Goal: Use online tool/utility: Utilize a website feature to perform a specific function

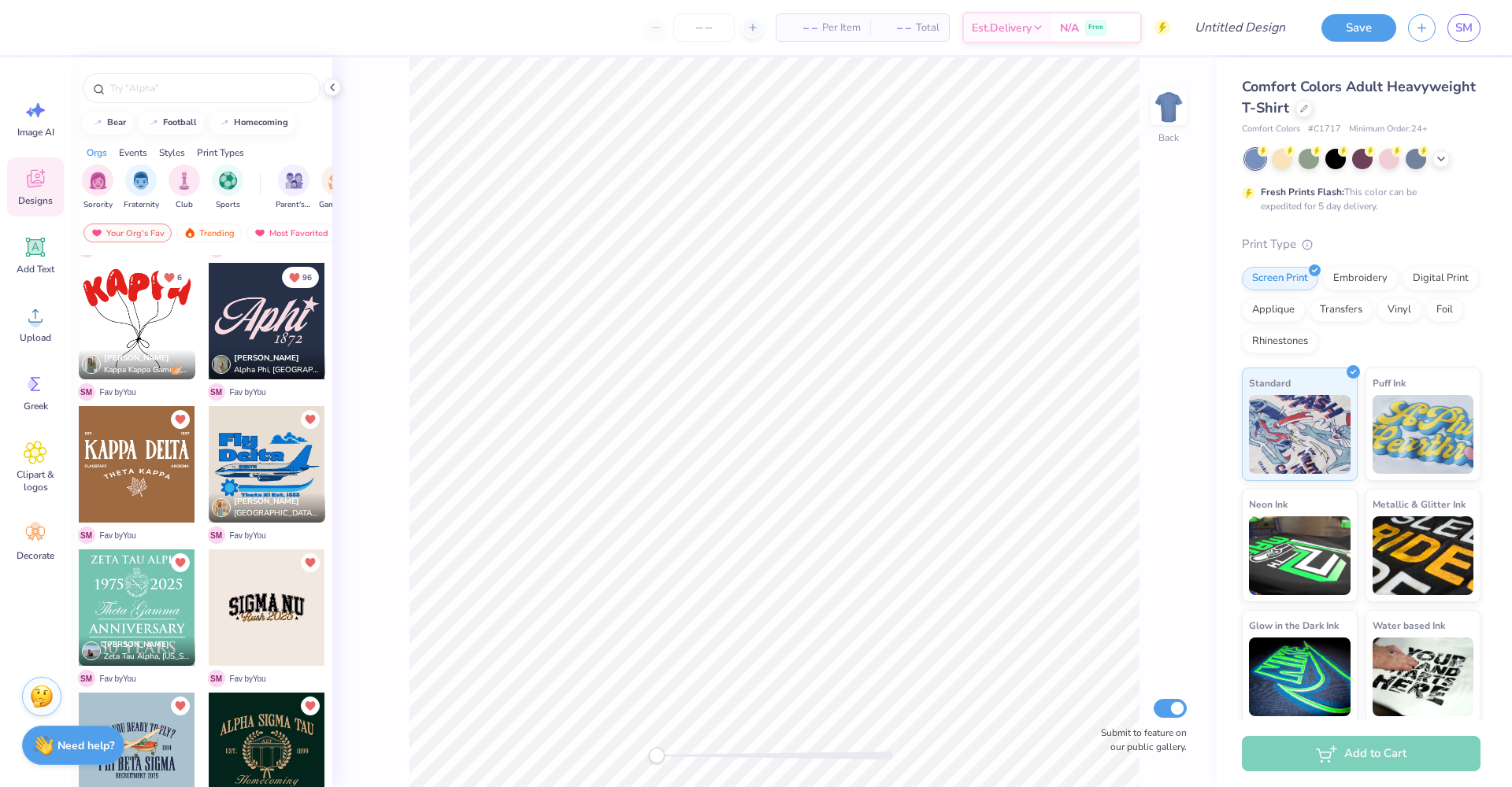
scroll to position [267, 0]
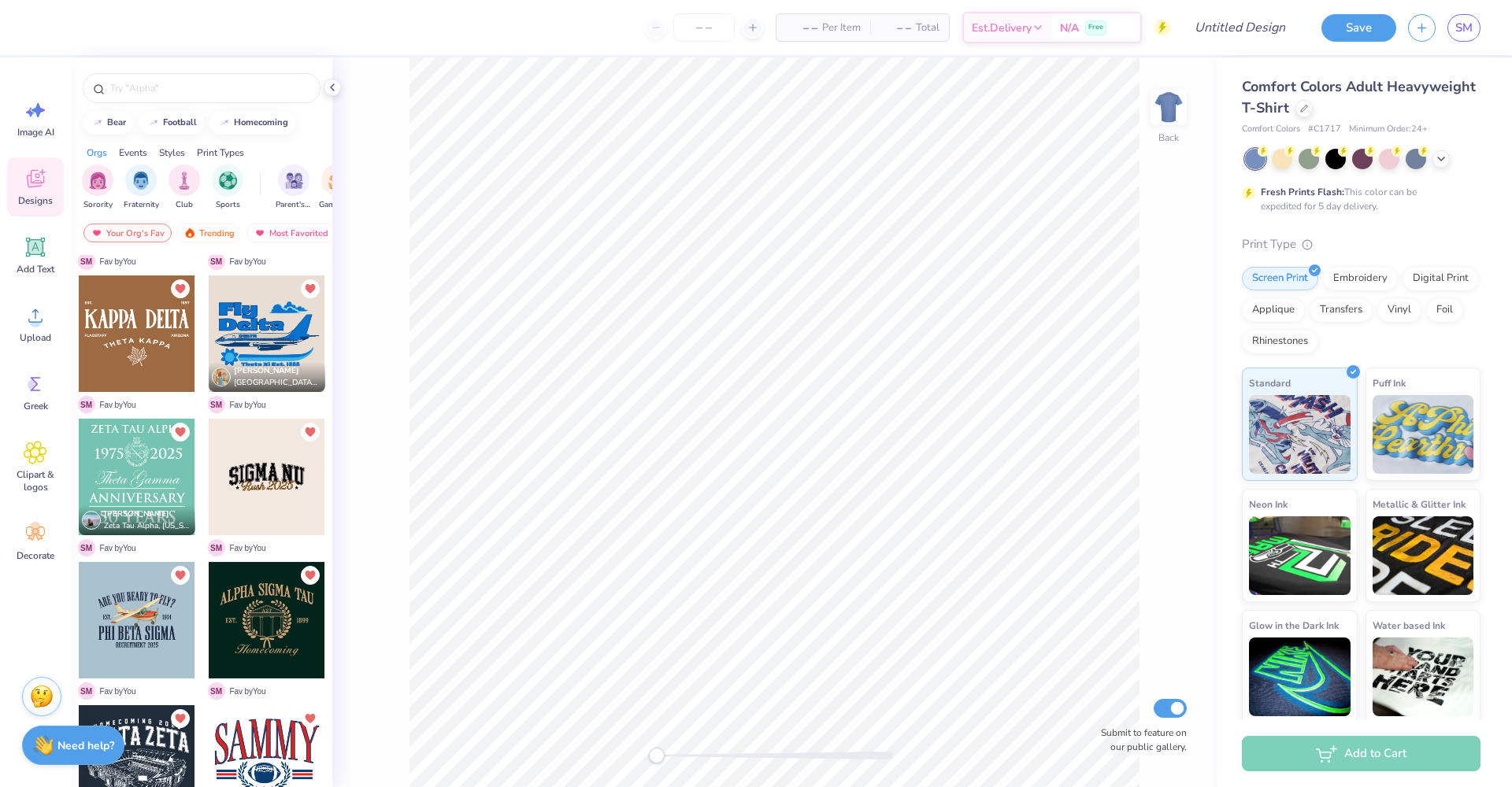
click at [125, 462] on div at bounding box center [136, 477] width 116 height 116
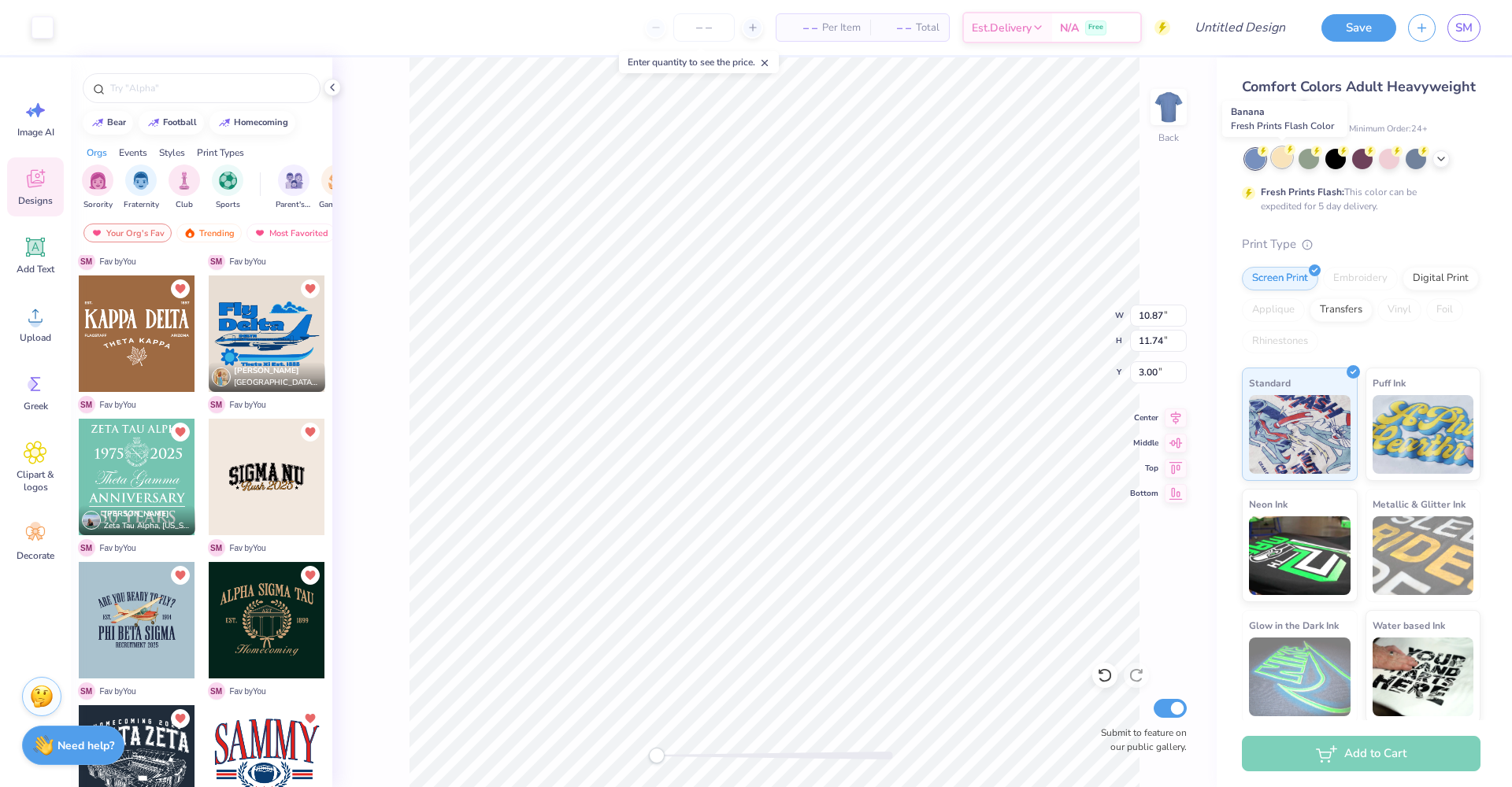
click at [1280, 165] on div at bounding box center [1282, 158] width 21 height 21
click at [1304, 160] on div at bounding box center [1310, 158] width 21 height 21
type input "1.88"
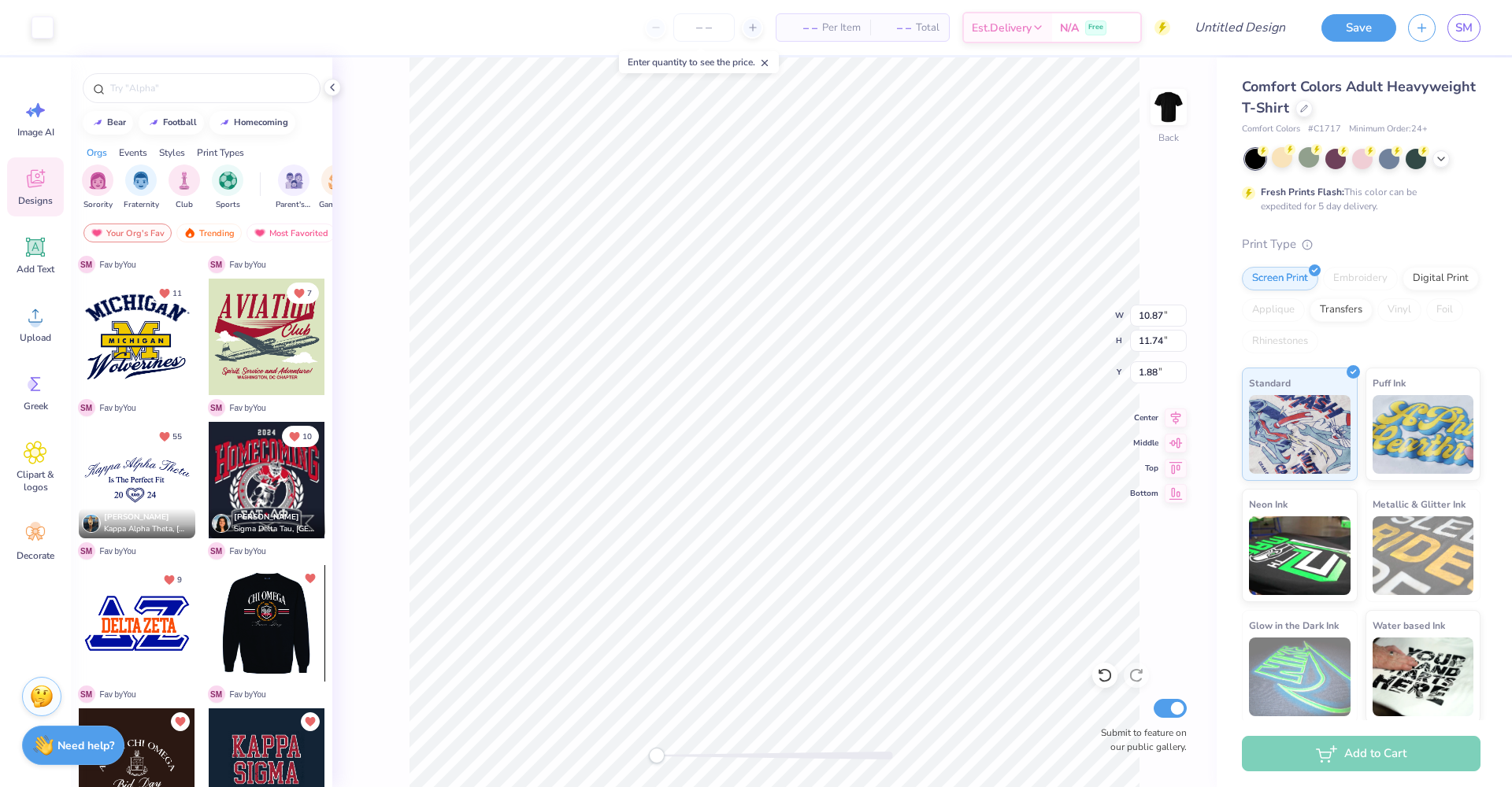
scroll to position [694, 0]
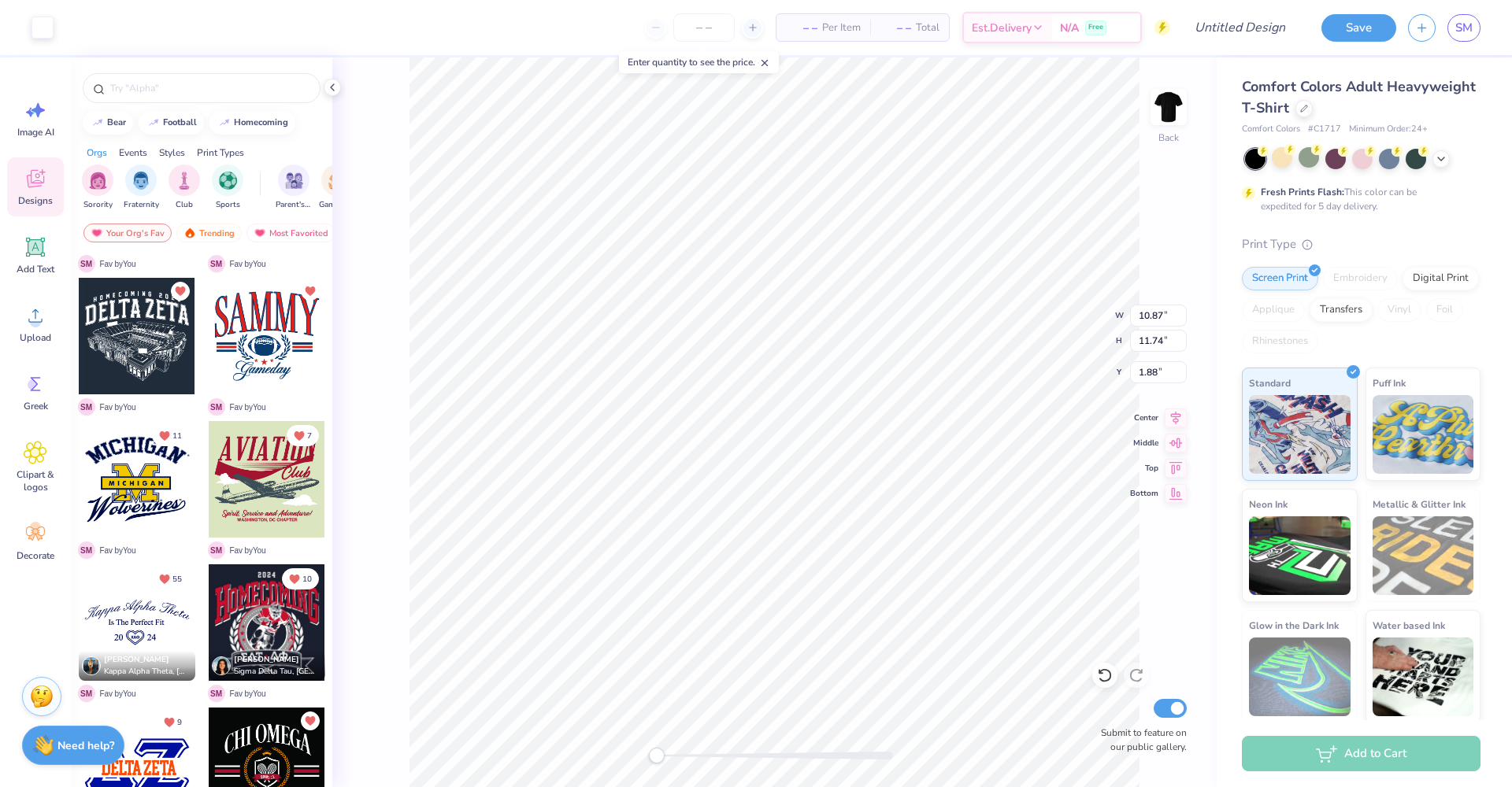
click at [234, 474] on div at bounding box center [267, 479] width 116 height 116
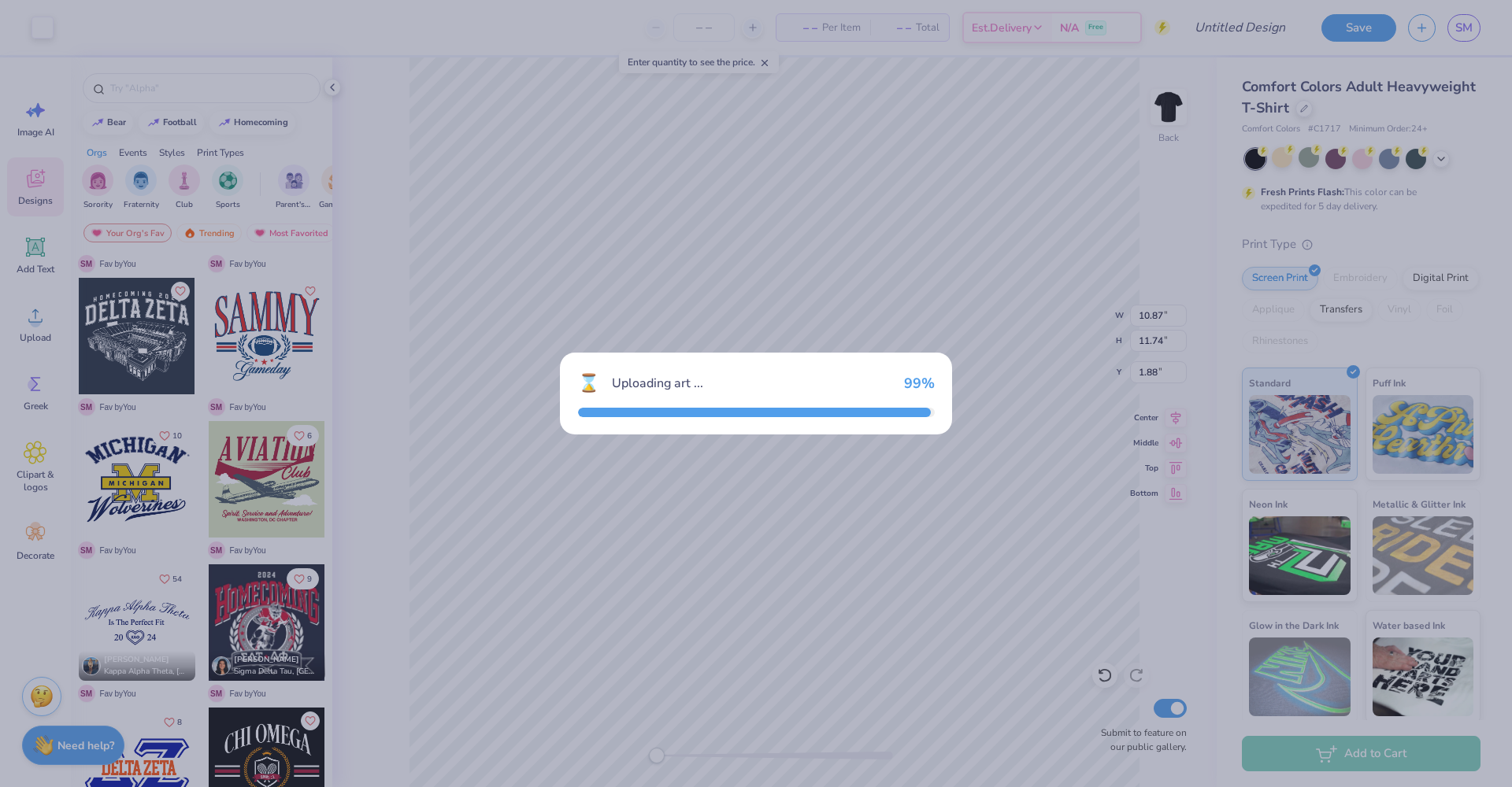
type input "10.21"
type input "8.40"
type input "3.00"
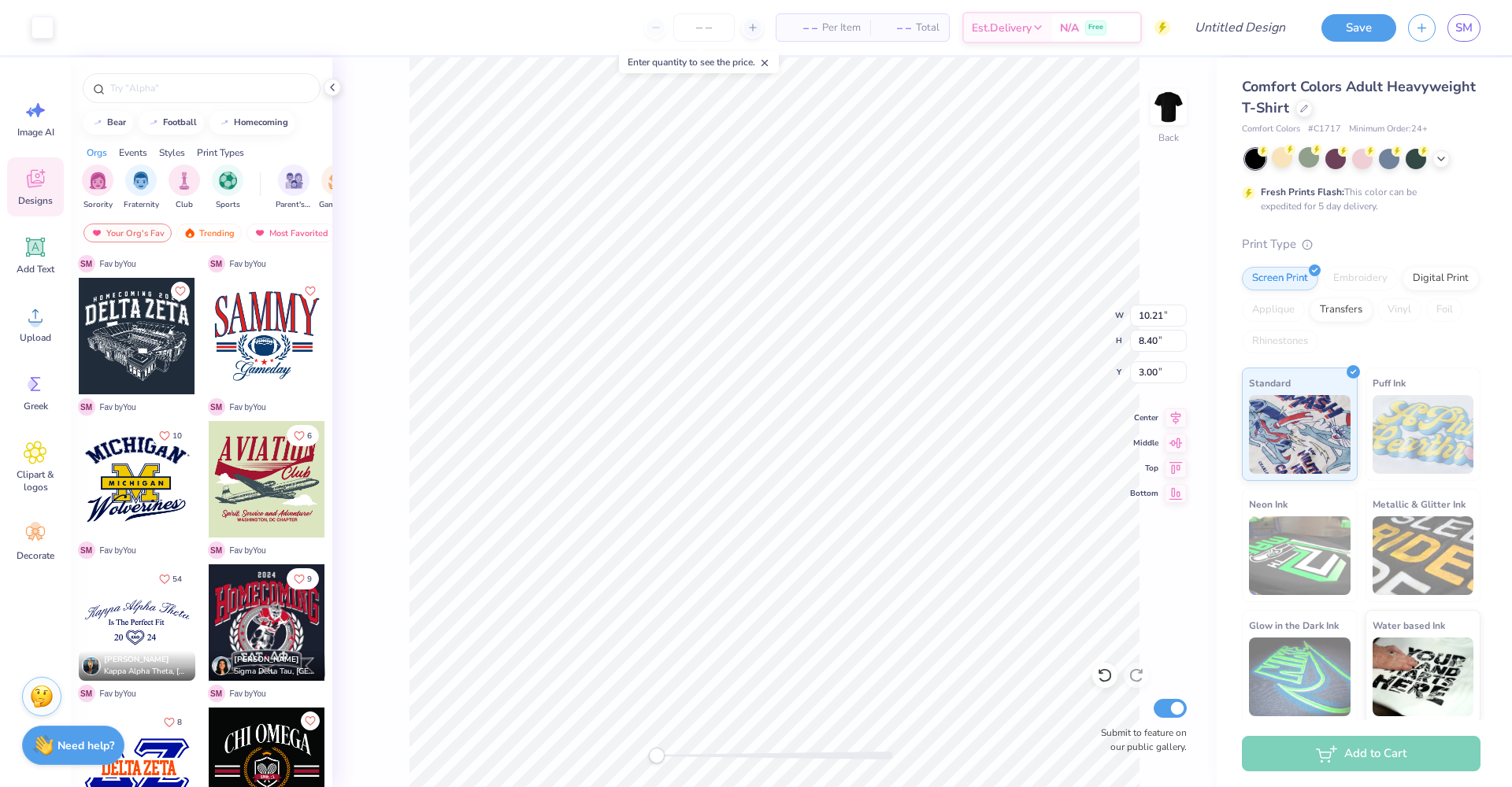
type input "9.55"
type input "2.01"
type input "6.93"
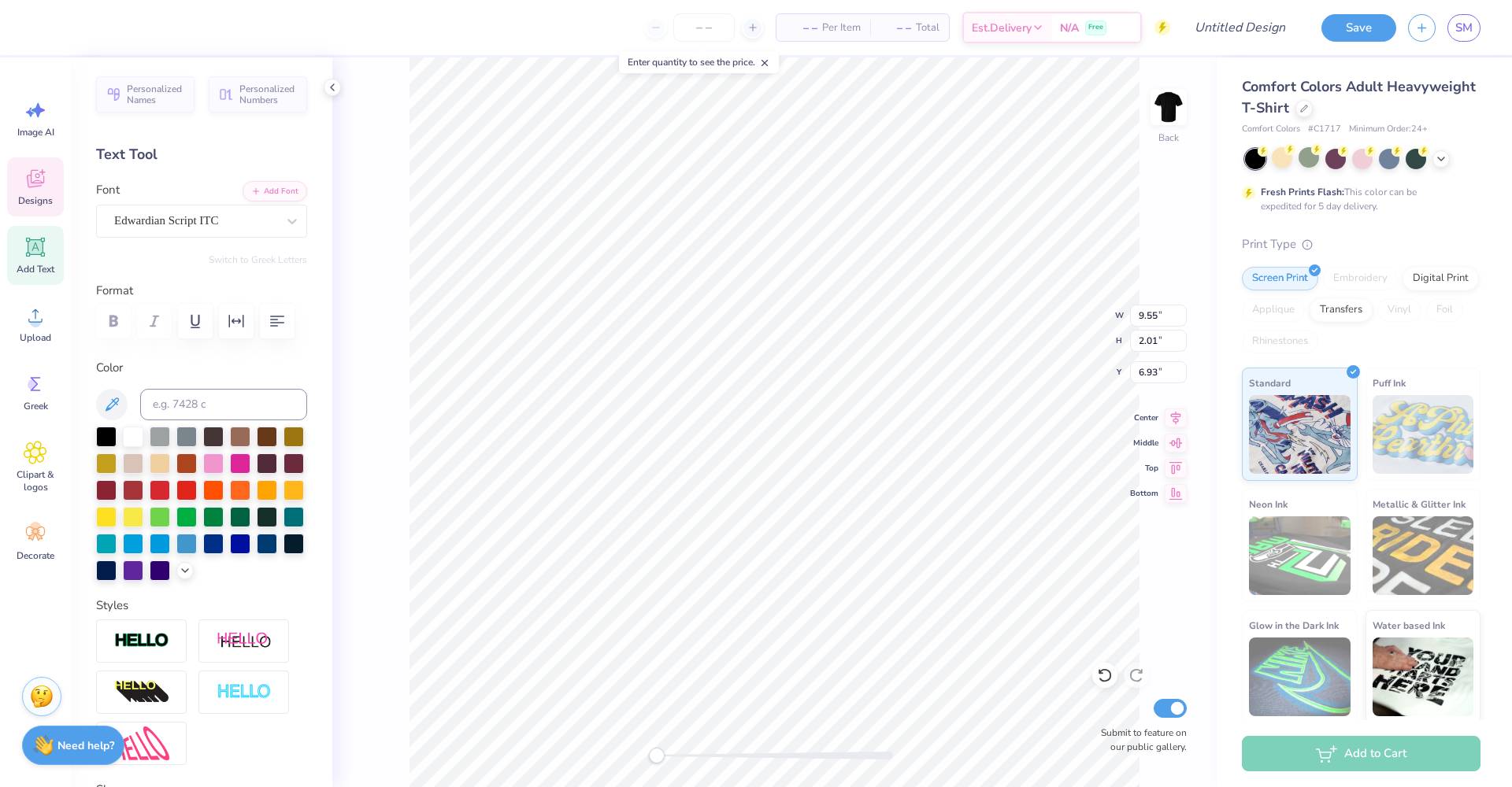
type input "10.87"
type input "11.74"
type input "1.88"
type input "10.21"
type input "8.40"
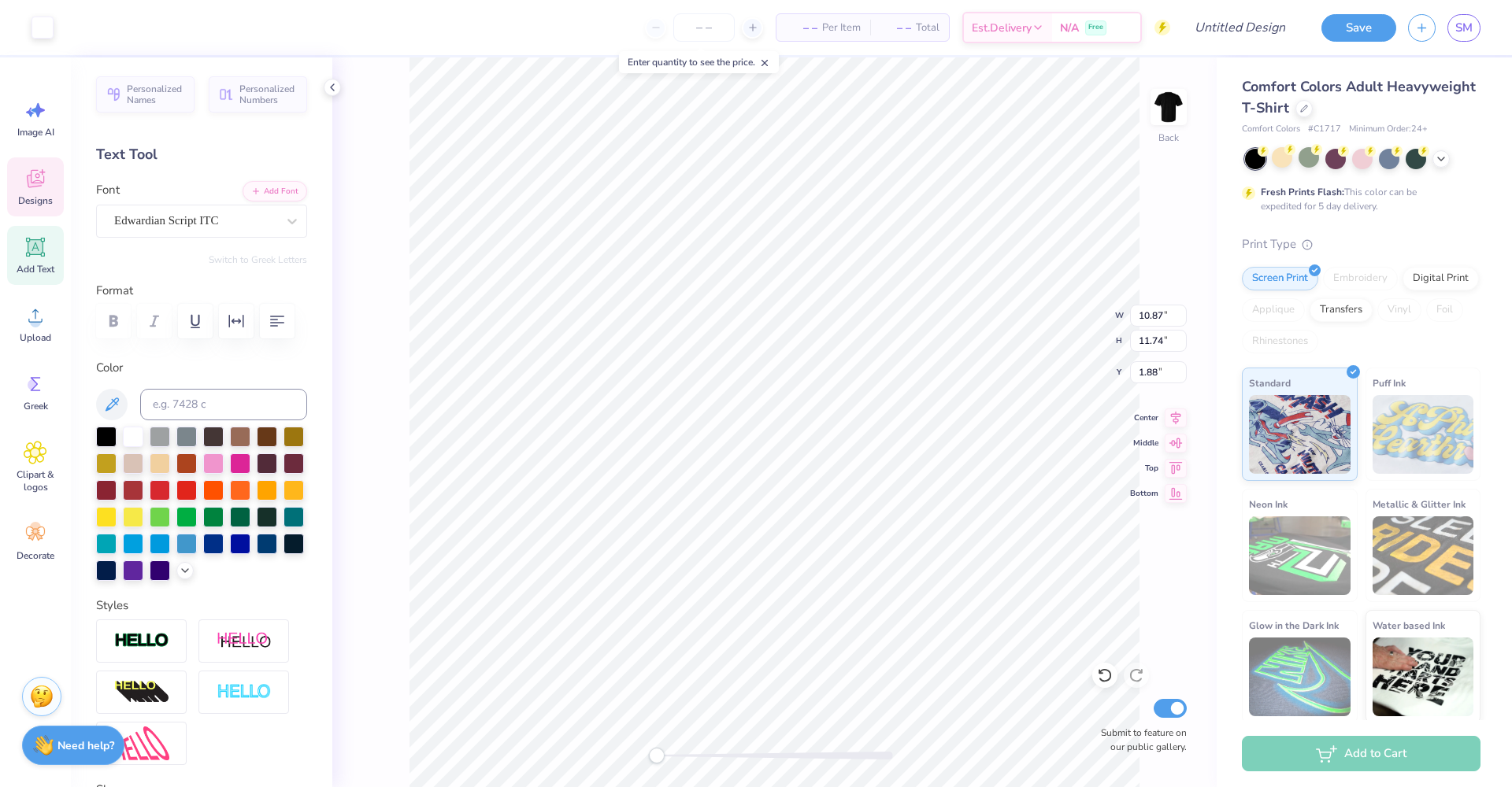
type input "12.19"
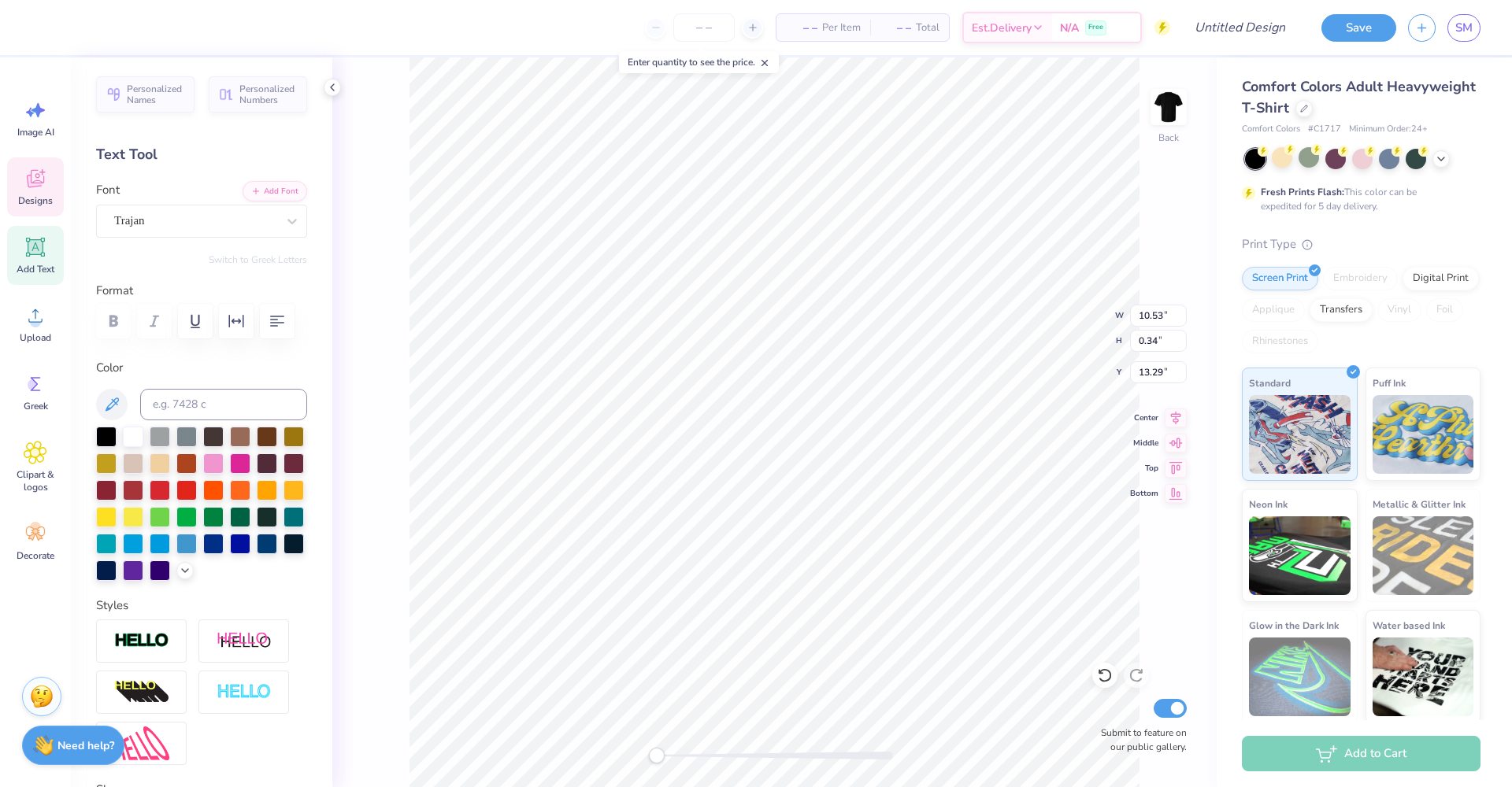
type input "8.49"
type input "1.42"
type input "11.52"
type textarea "10 YEARS"
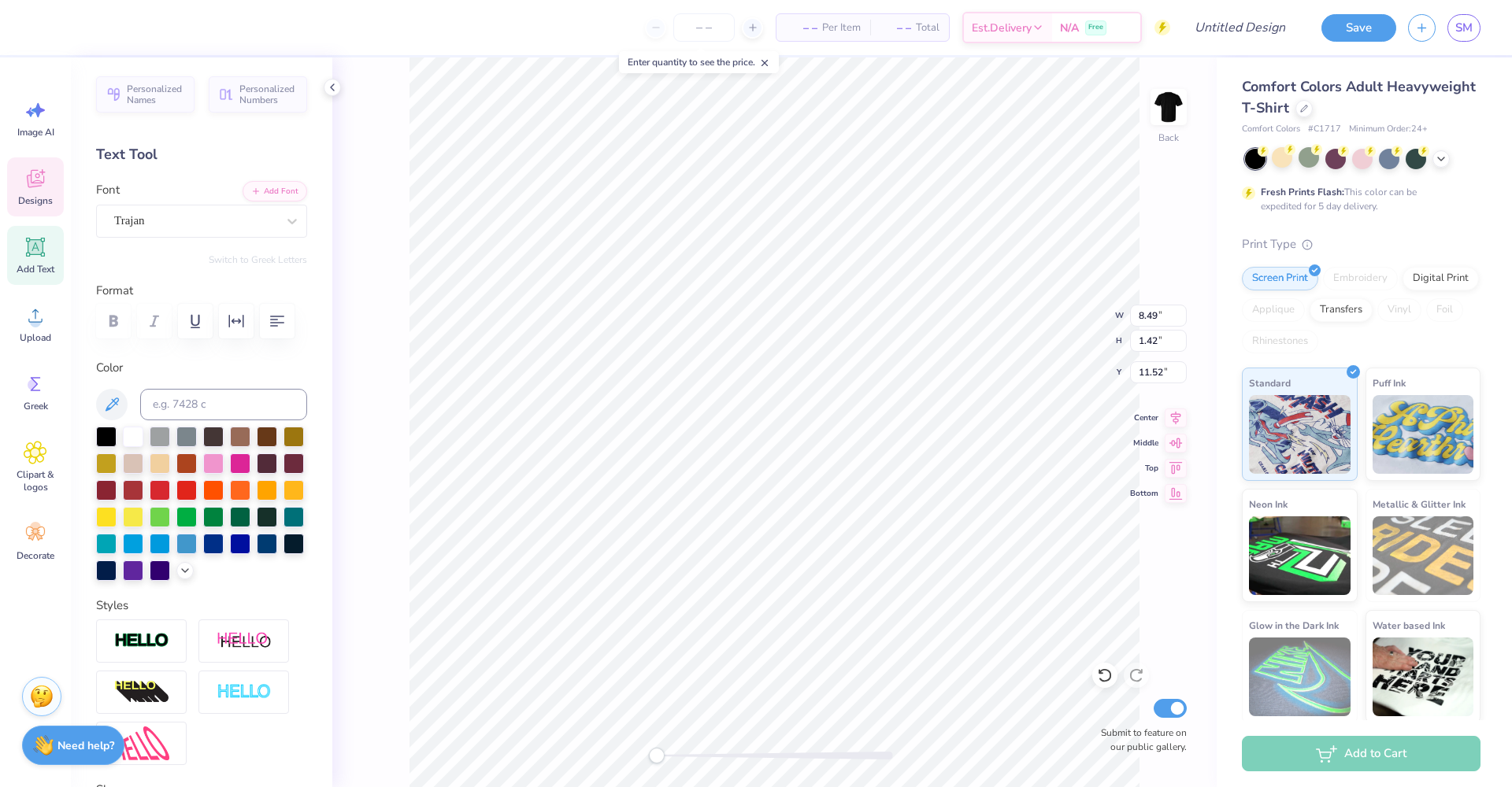
type input "10.53"
type input "0.34"
type input "13.29"
type textarea "OF Culture crew and connection"
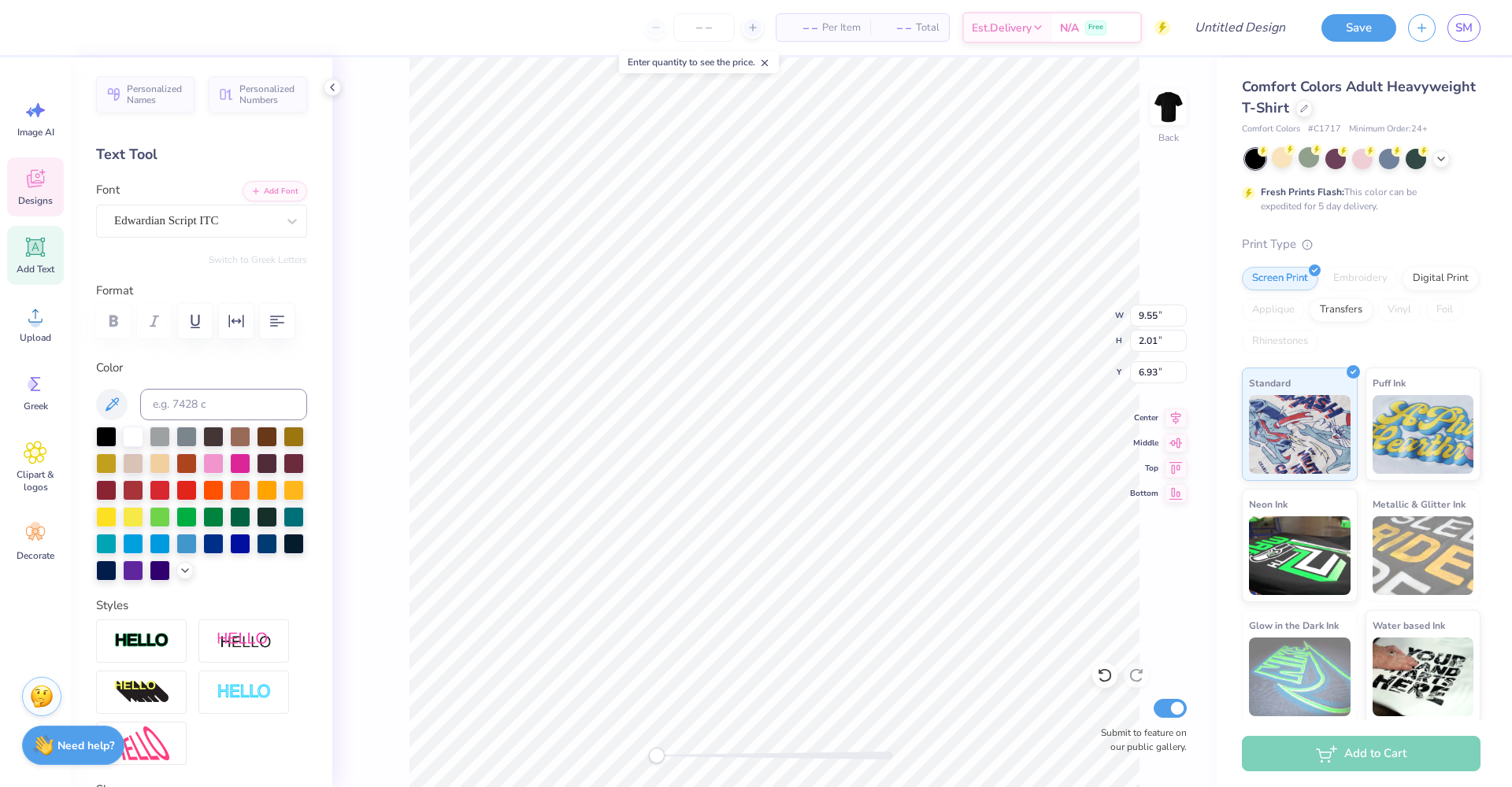
scroll to position [12, 10]
type textarea "Black Flight Attendants"
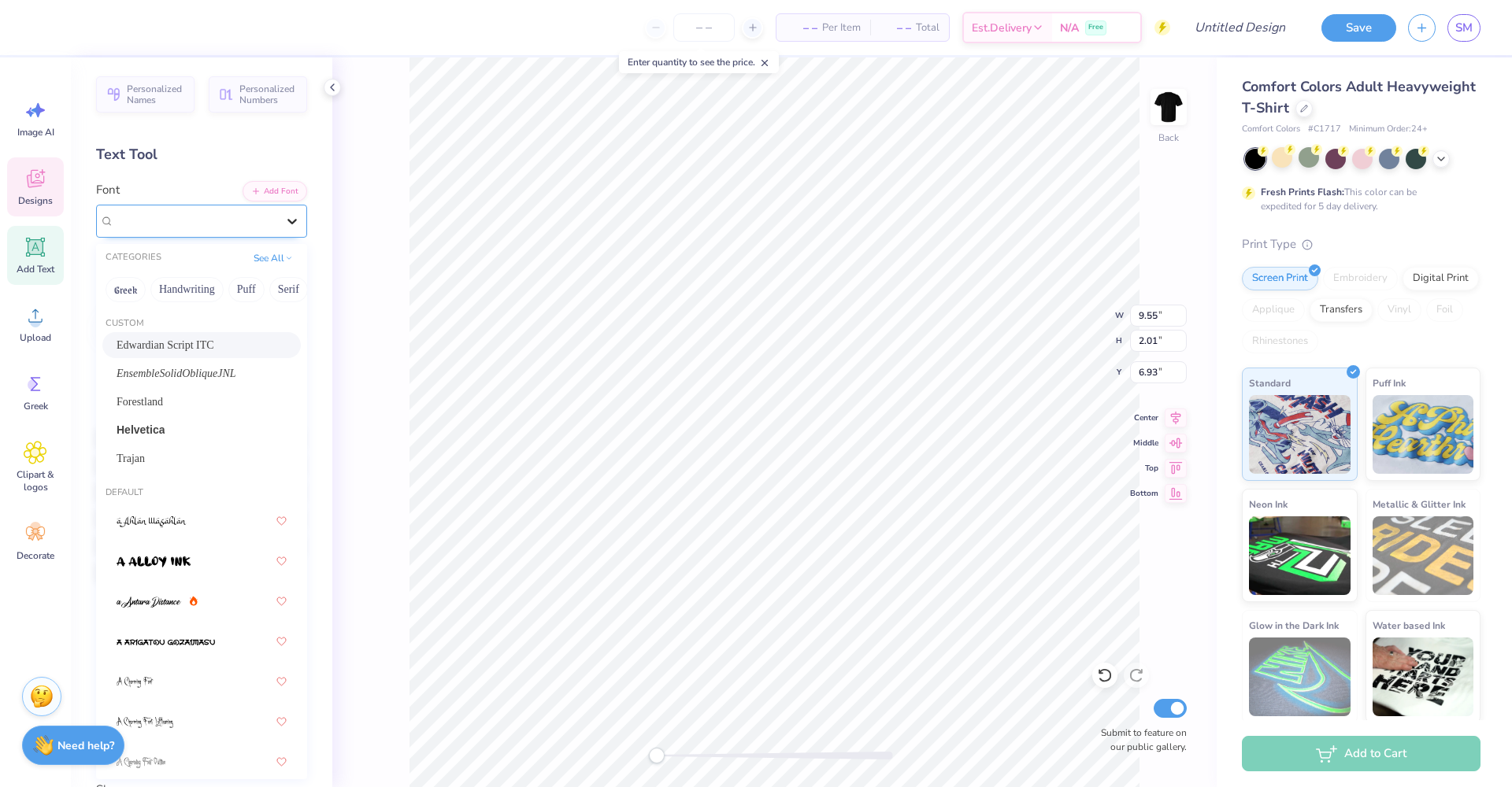
click at [289, 223] on div at bounding box center [292, 221] width 28 height 28
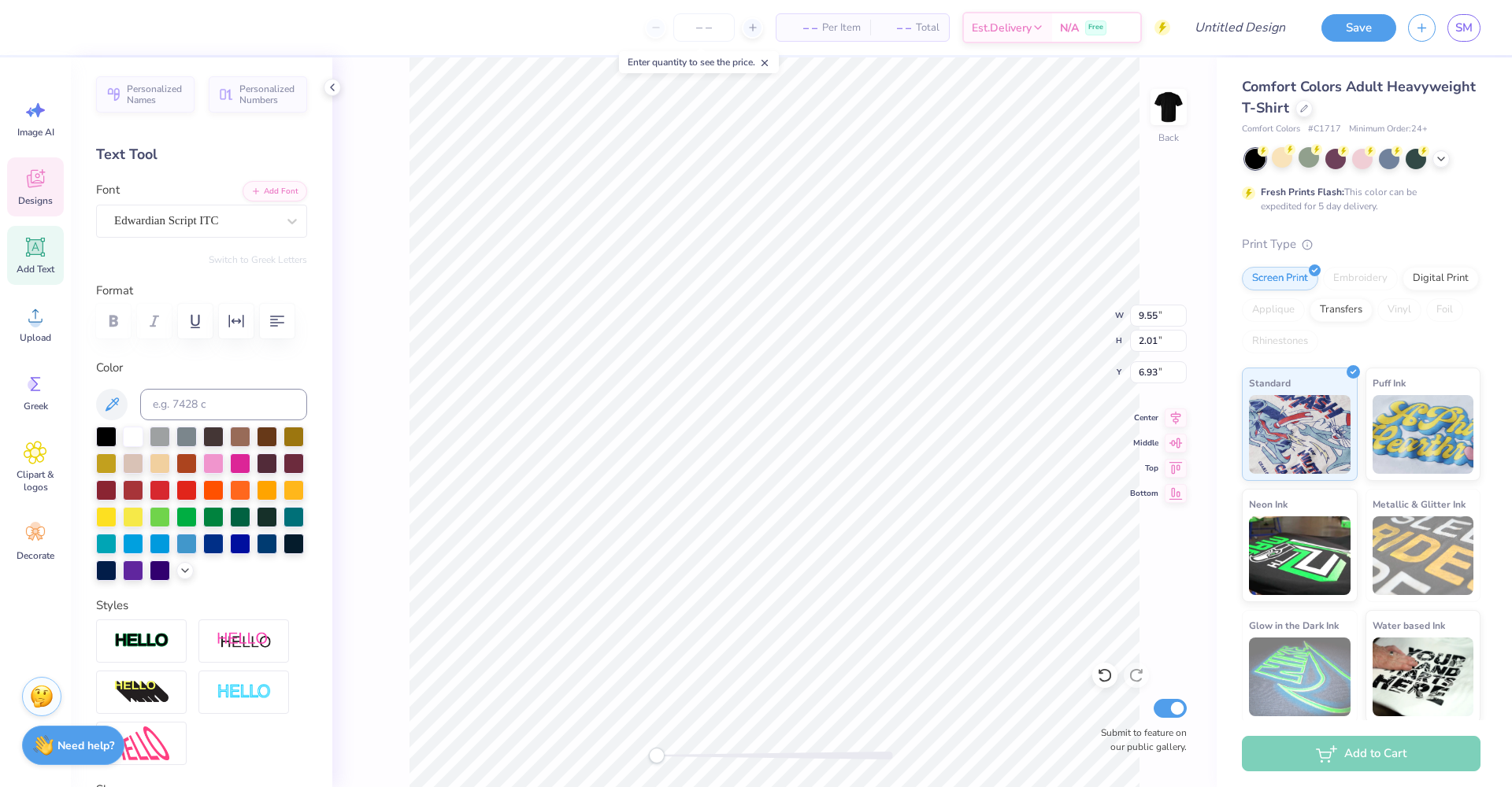
click at [392, 219] on div "Back W 9.55 9.55 " H 2.01 2.01 " Y 6.93 6.93 " Center Middle Top Bottom Submit …" at bounding box center [774, 423] width 885 height 730
click at [1183, 319] on input "14.16" at bounding box center [1158, 315] width 57 height 22
click at [1183, 319] on input "14.15" at bounding box center [1158, 315] width 57 height 22
click at [1183, 319] on input "14.14" at bounding box center [1158, 315] width 57 height 22
click at [1182, 320] on input "14.13" at bounding box center [1158, 315] width 57 height 22
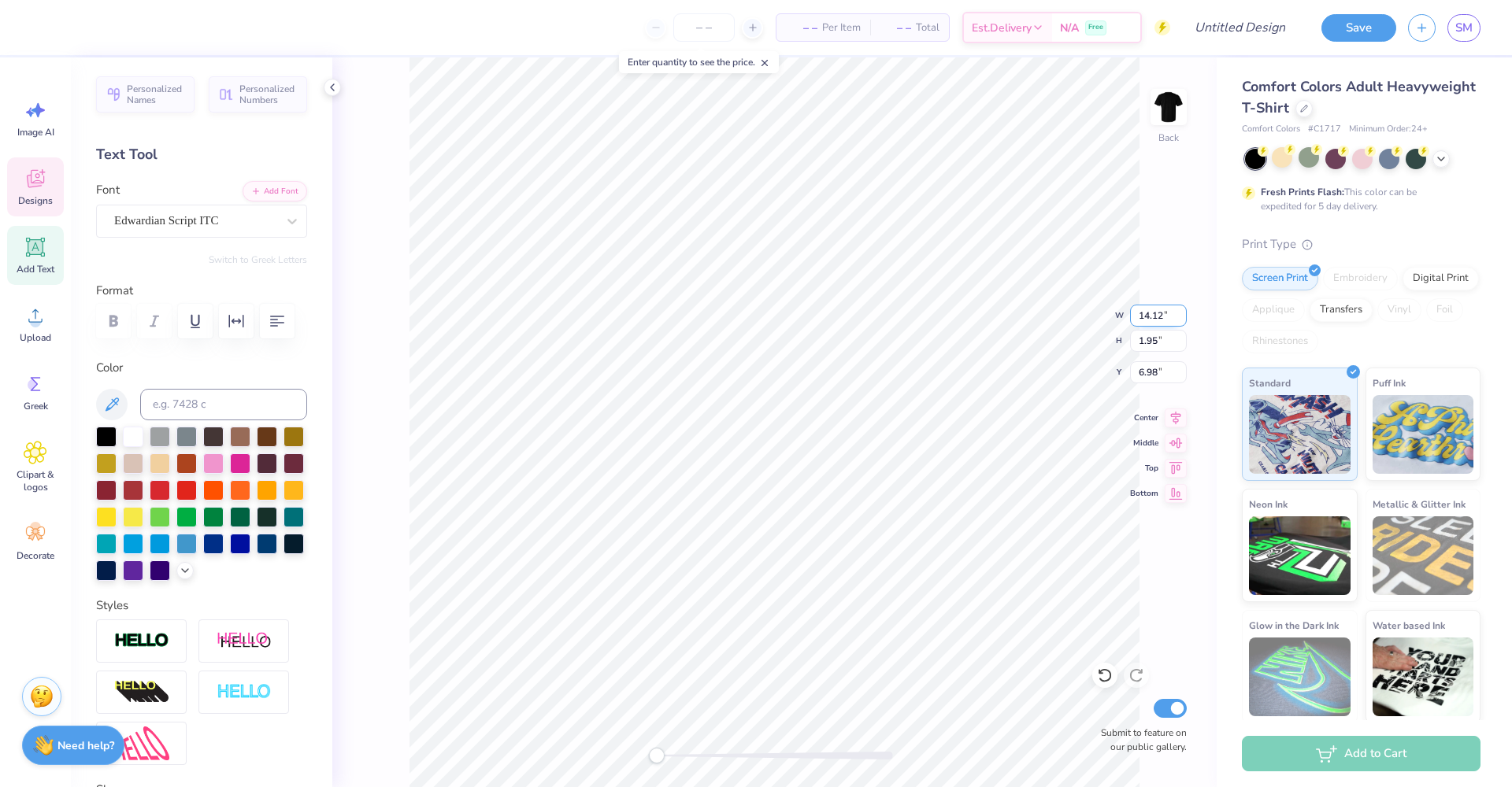
click at [1182, 320] on input "14.12" at bounding box center [1158, 315] width 57 height 22
click at [1182, 320] on input "14.11" at bounding box center [1158, 315] width 57 height 22
click at [1182, 320] on input "14.1" at bounding box center [1158, 315] width 57 height 22
click at [1182, 320] on input "14.09" at bounding box center [1158, 315] width 57 height 22
click at [1182, 320] on input "14.08" at bounding box center [1158, 315] width 57 height 22
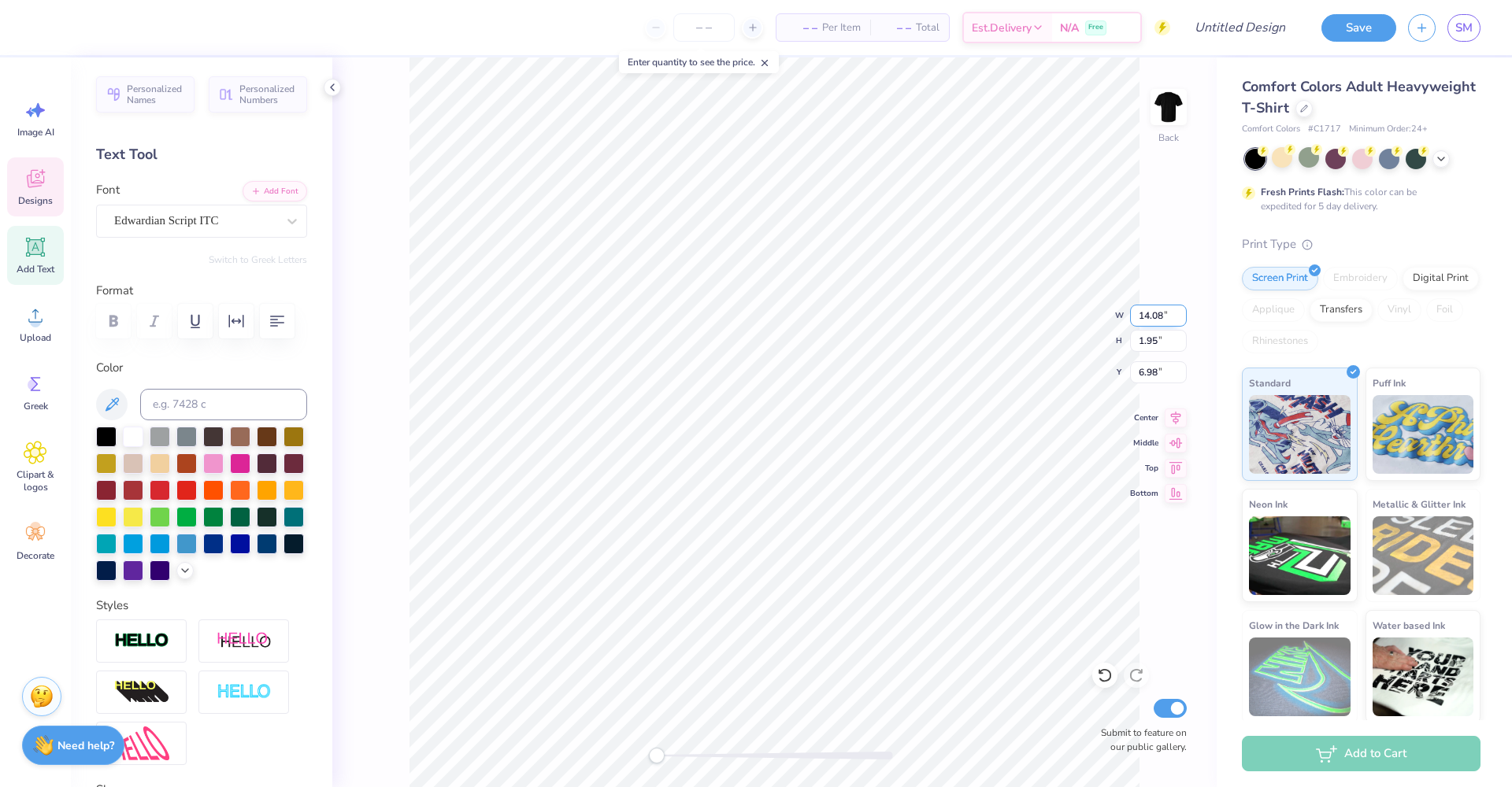
type input "14.07"
click at [1182, 320] on input "14.07" at bounding box center [1158, 315] width 57 height 22
click at [1180, 345] on input "1.94" at bounding box center [1158, 341] width 57 height 22
type input "1.93"
click at [1180, 345] on input "1.93" at bounding box center [1158, 341] width 57 height 22
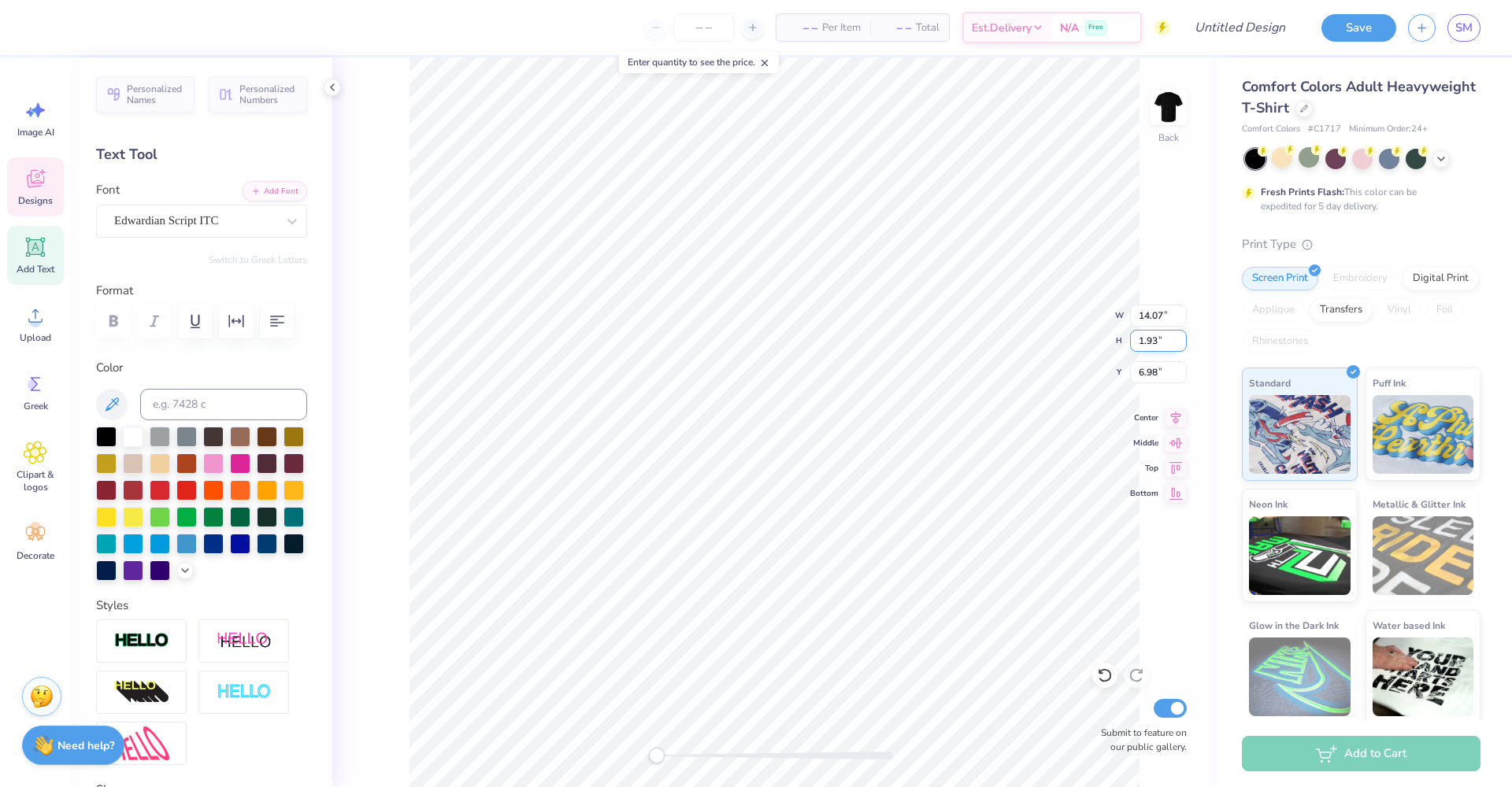
type input "6.99"
click at [1182, 345] on input "1.92" at bounding box center [1158, 341] width 57 height 22
click at [1182, 345] on input "1.91" at bounding box center [1158, 341] width 57 height 22
click at [1182, 345] on input "1.9" at bounding box center [1158, 341] width 57 height 22
type input "1.89"
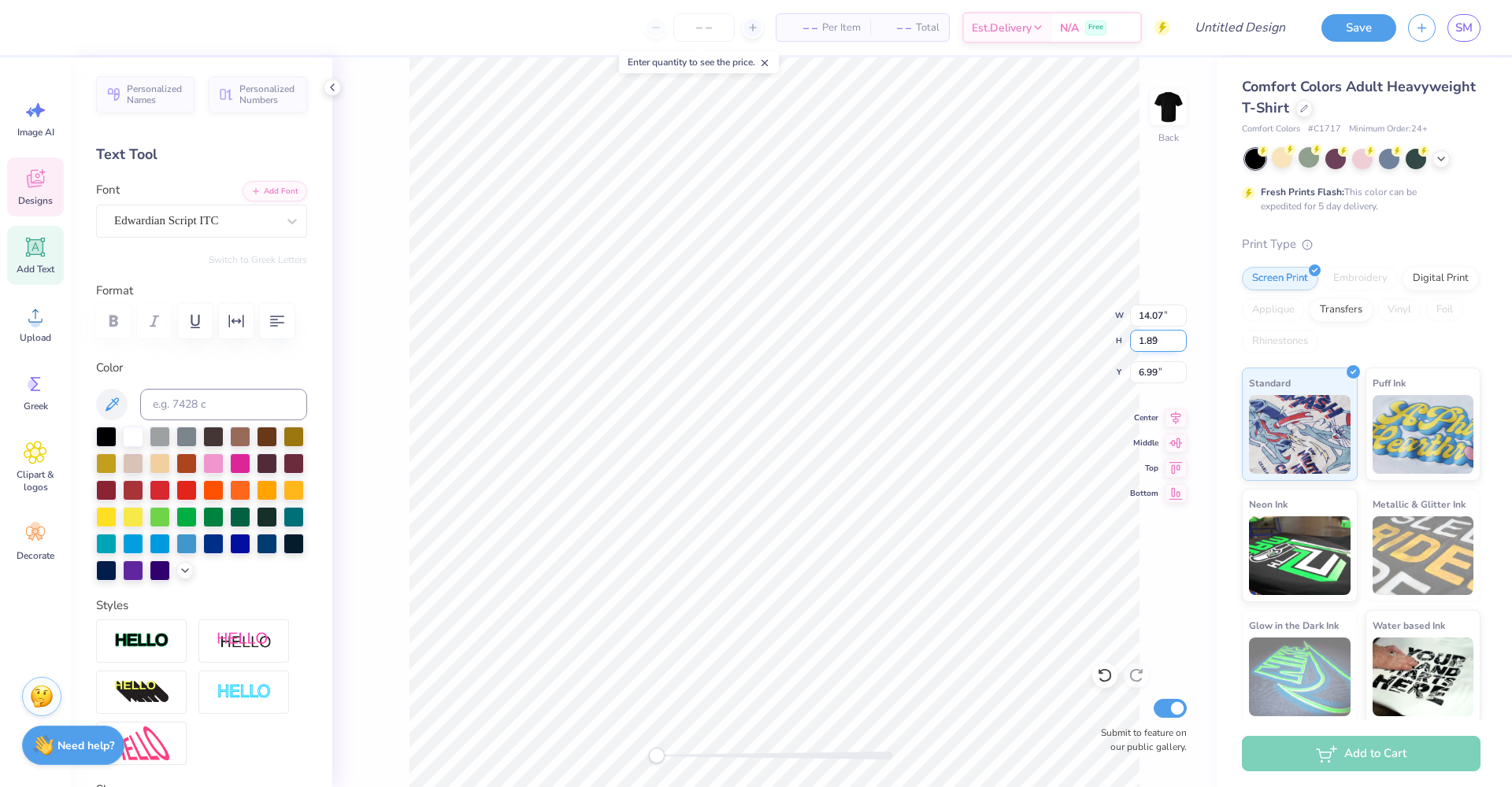
click at [1182, 345] on input "1.89" at bounding box center [1158, 341] width 57 height 22
click at [1182, 377] on input "6.98" at bounding box center [1158, 372] width 57 height 22
type input "6.97"
type input "13.75"
click at [1182, 377] on input "6.97" at bounding box center [1158, 372] width 57 height 22
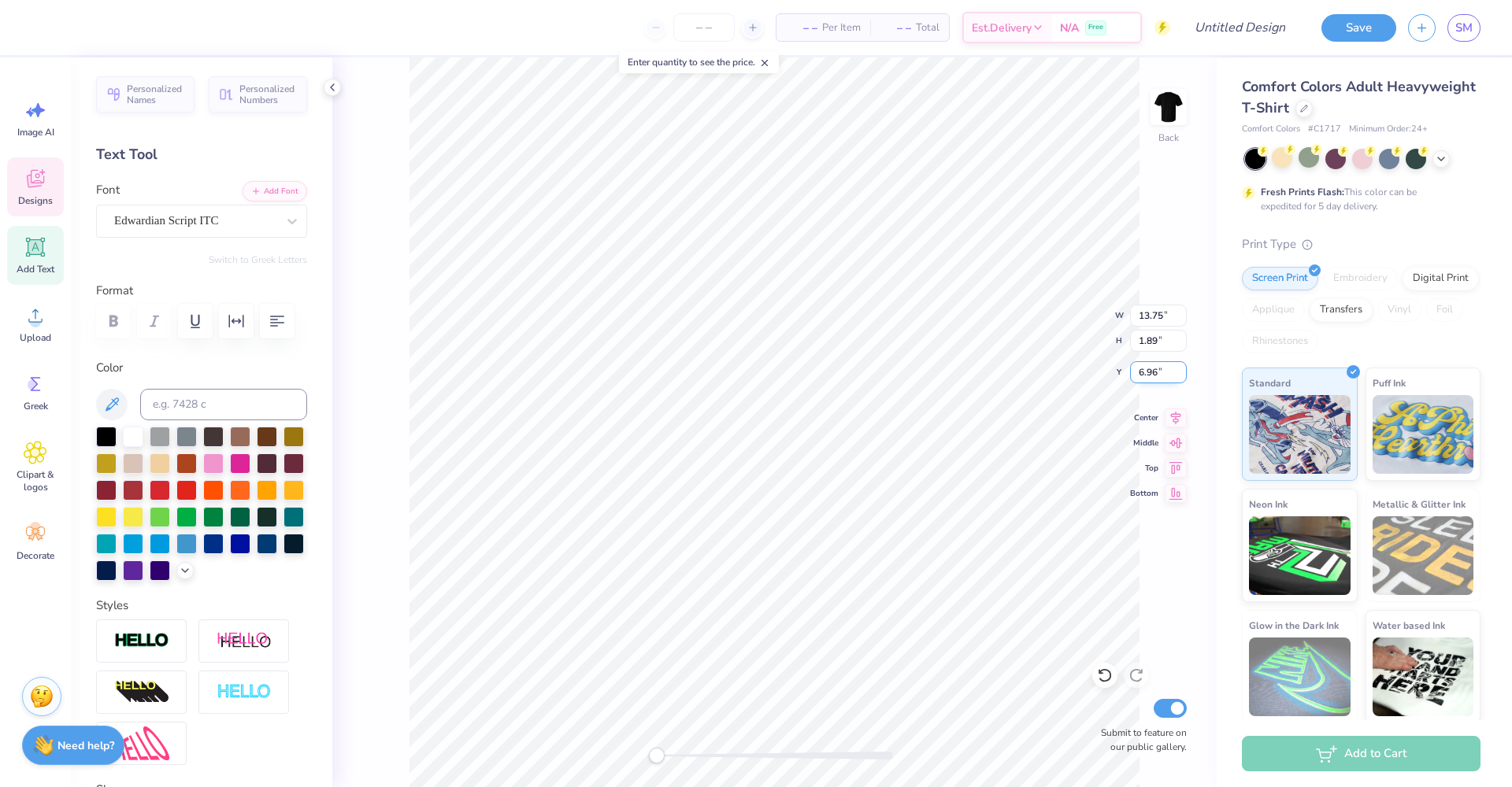
click at [1182, 377] on input "6.96" at bounding box center [1158, 372] width 57 height 22
type input "6.95"
click at [1182, 377] on input "6.95" at bounding box center [1158, 372] width 57 height 22
type textarea "2016"
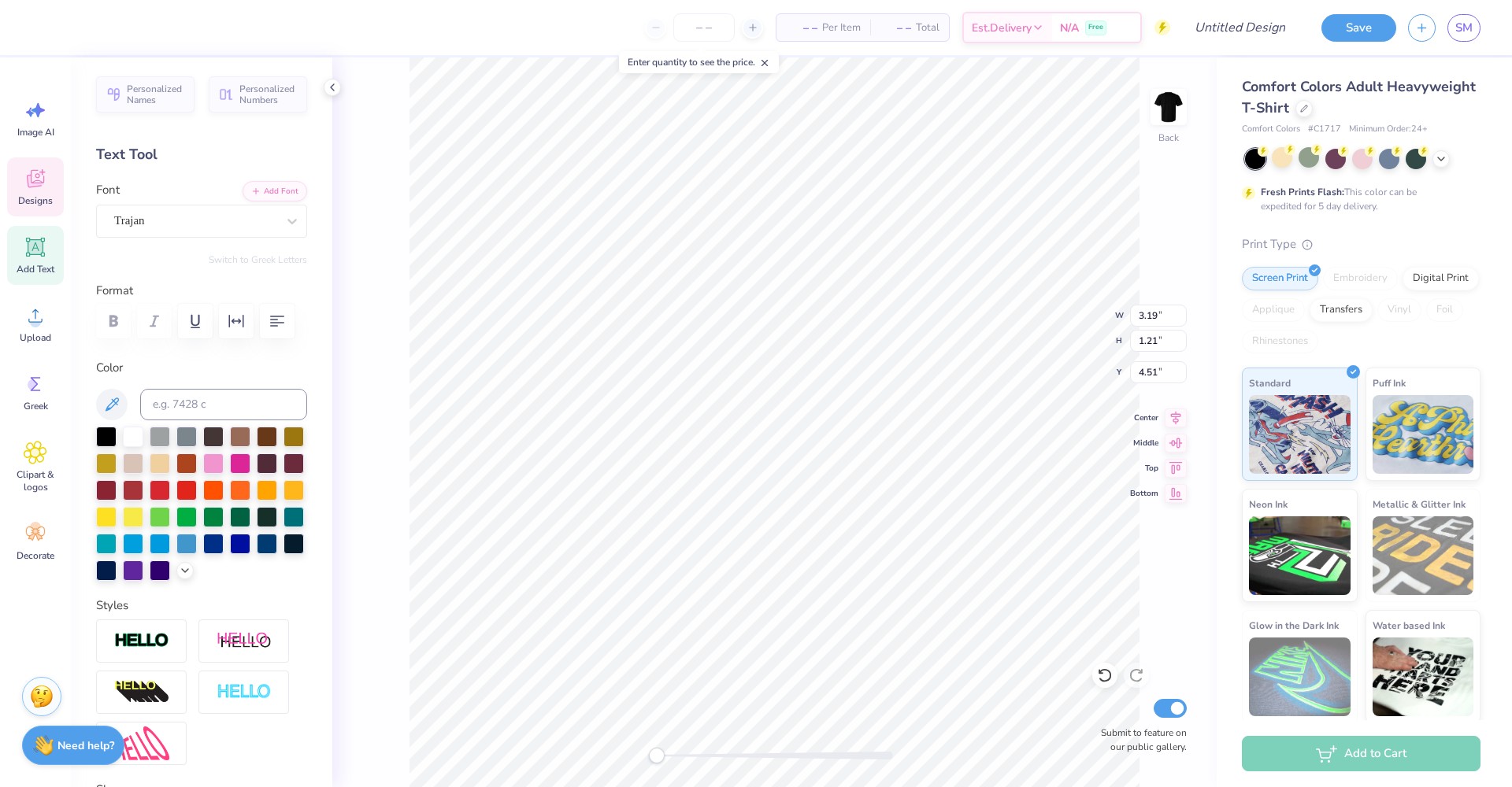
type input "3.55"
type input "1.20"
type textarea "2026"
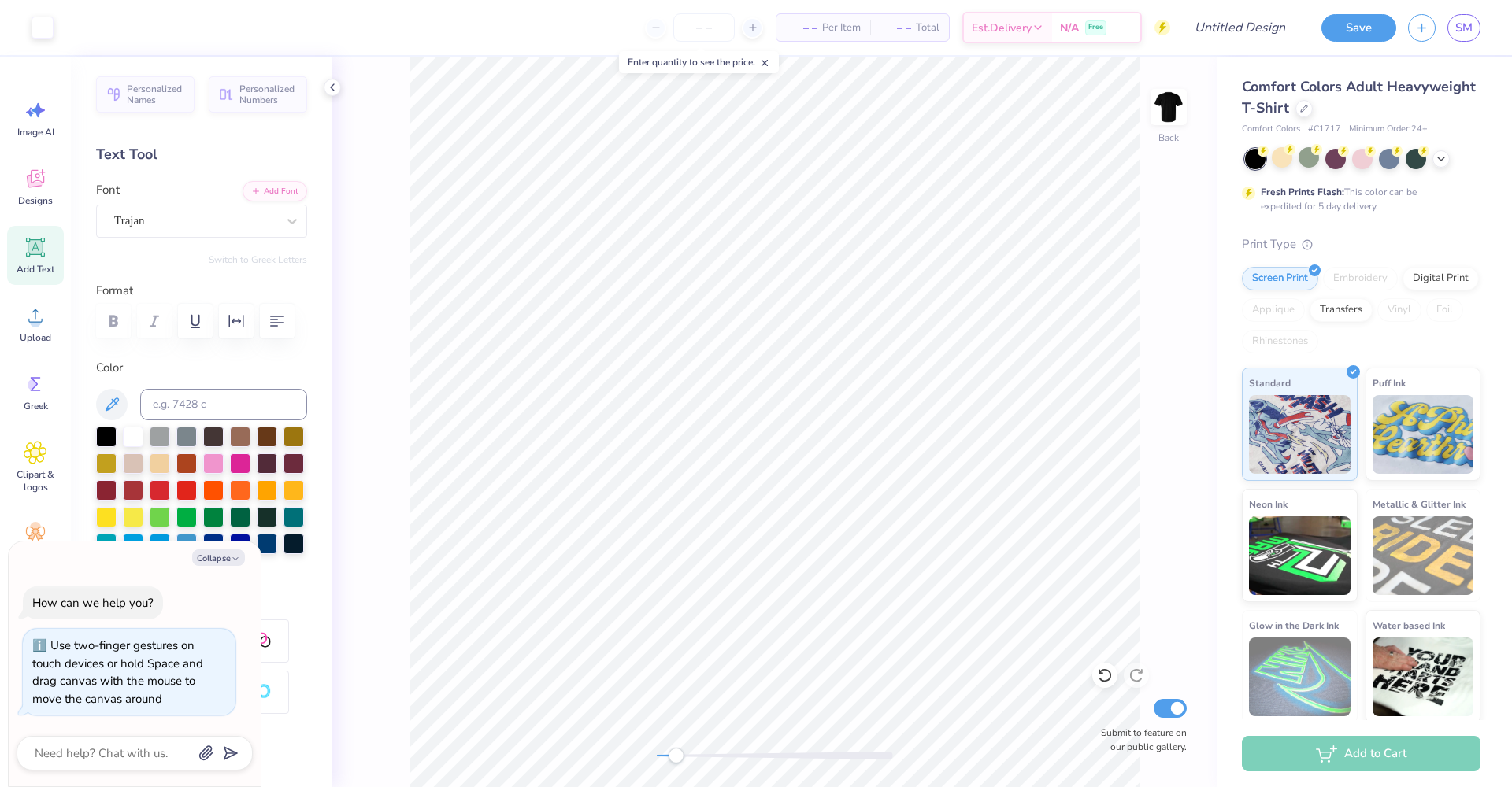
drag, startPoint x: 655, startPoint y: 756, endPoint x: 676, endPoint y: 758, distance: 21.1
click at [676, 758] on div "Accessibility label" at bounding box center [676, 756] width 16 height 16
type textarea "x"
click at [1182, 320] on input "13.74" at bounding box center [1158, 315] width 57 height 22
click at [1182, 320] on input "13.73" at bounding box center [1158, 315] width 57 height 22
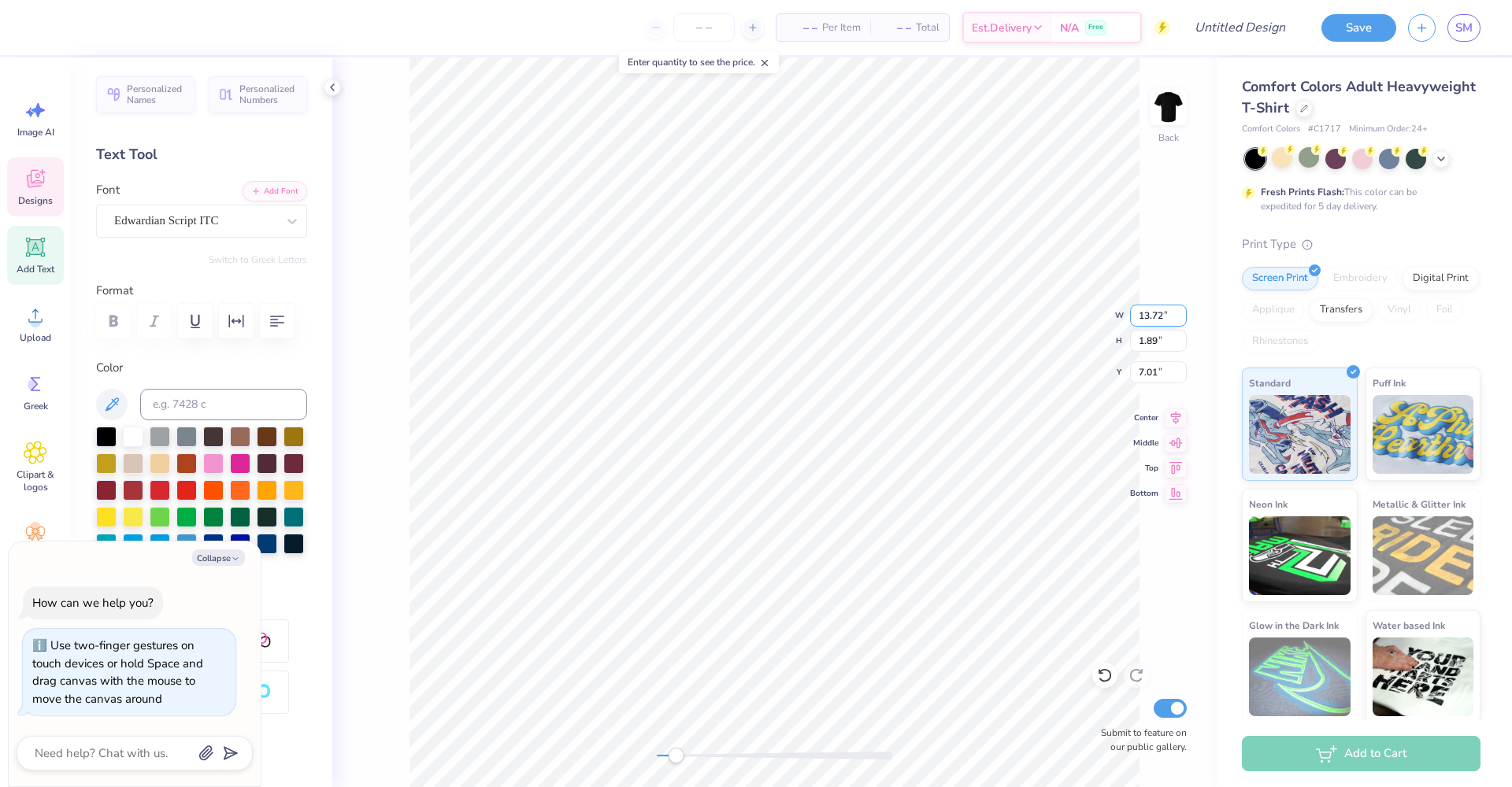
click at [1182, 320] on input "13.72" at bounding box center [1158, 315] width 57 height 22
click at [1182, 320] on input "13.71" at bounding box center [1158, 315] width 57 height 22
click at [1182, 320] on input "13.7" at bounding box center [1158, 315] width 57 height 22
click at [1182, 320] on input "13.69" at bounding box center [1158, 315] width 57 height 22
click at [1182, 320] on input "13.68" at bounding box center [1158, 315] width 57 height 22
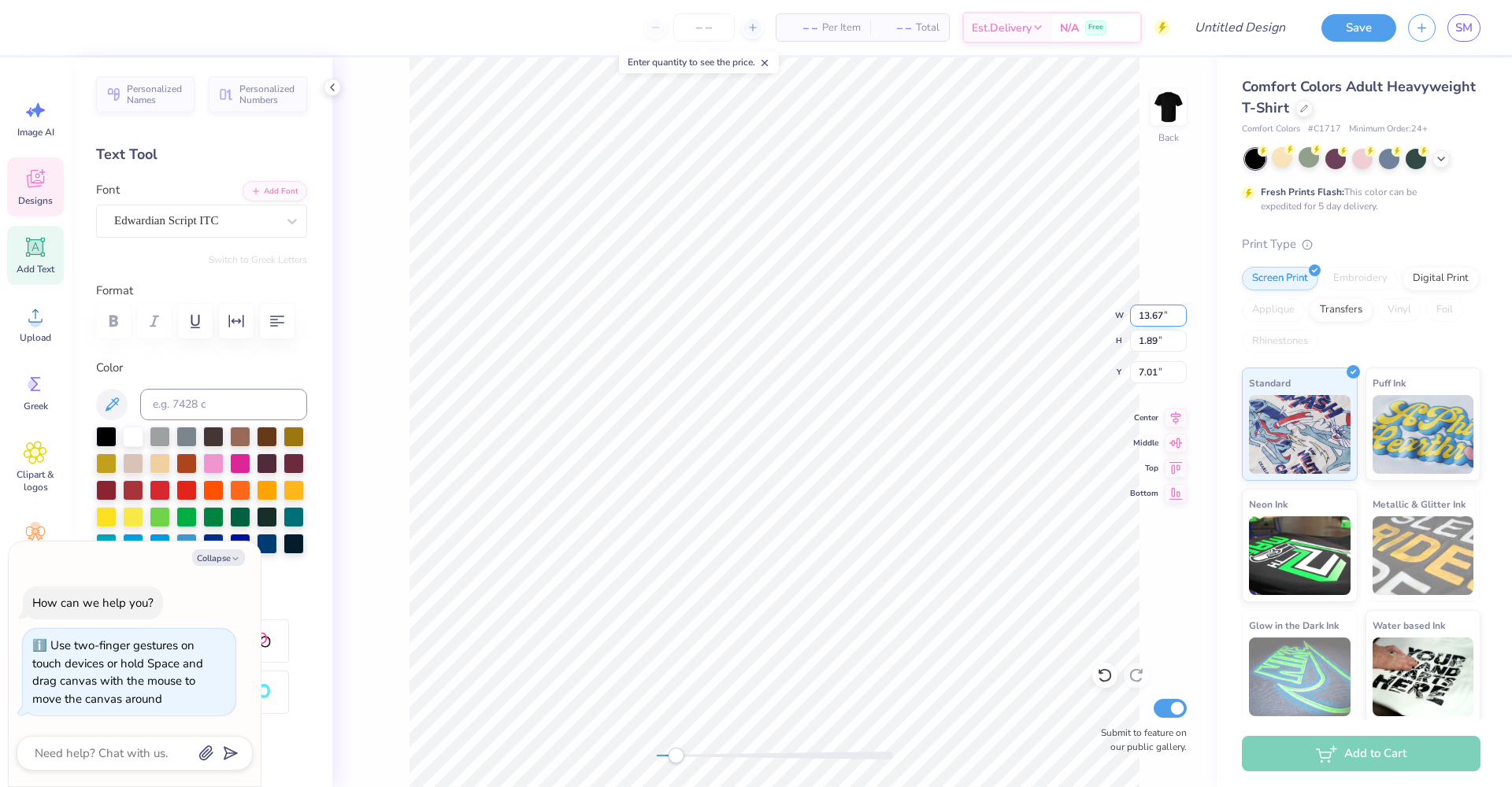
click at [1182, 320] on input "13.67" at bounding box center [1158, 315] width 57 height 22
click at [1182, 320] on input "13.66" at bounding box center [1158, 315] width 57 height 22
click at [1182, 320] on input "13.65" at bounding box center [1158, 315] width 57 height 22
click at [1182, 320] on input "13.64" at bounding box center [1158, 315] width 57 height 22
click at [1182, 320] on input "13.63" at bounding box center [1158, 315] width 57 height 22
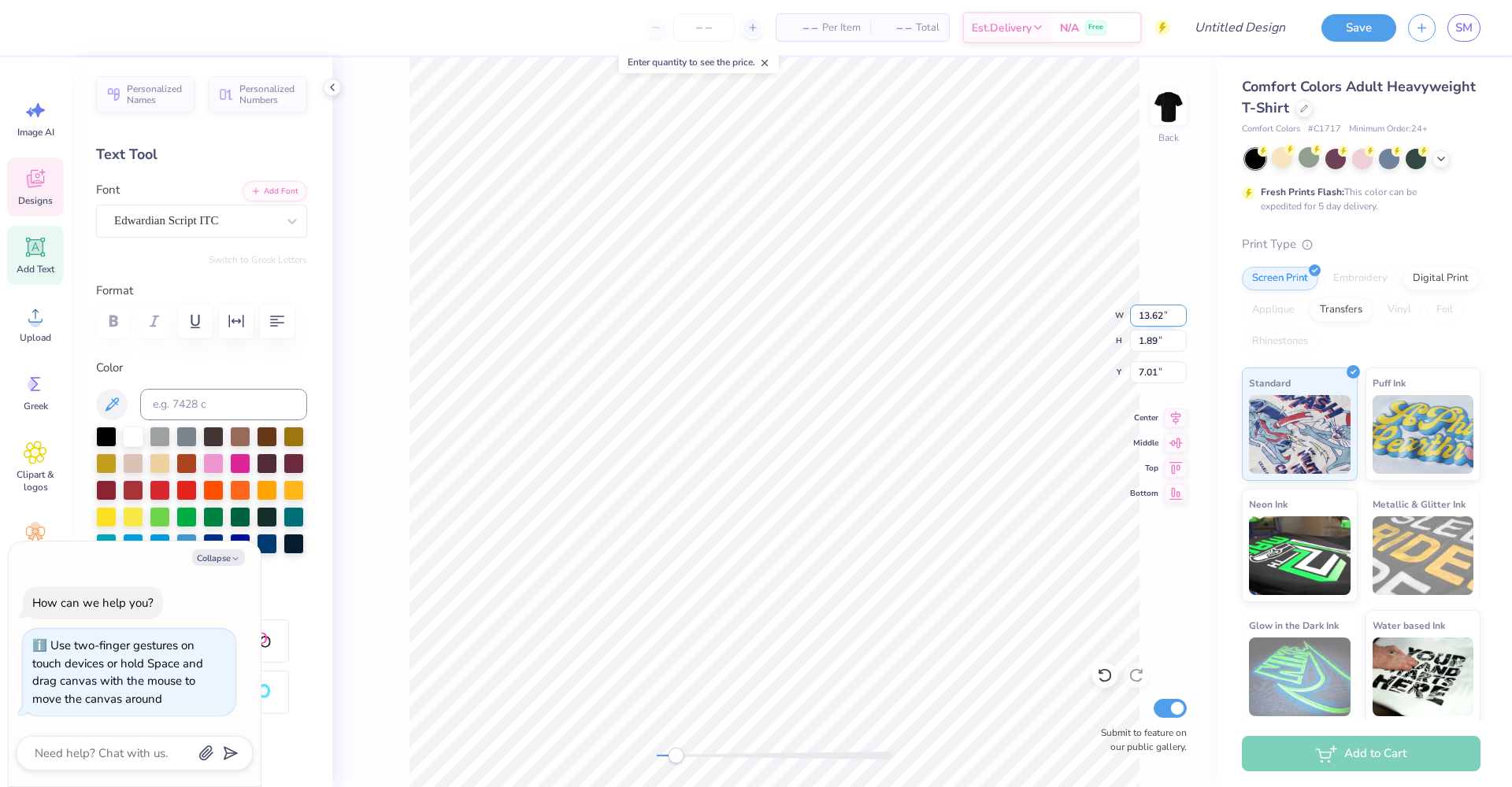
click at [1182, 320] on input "13.62" at bounding box center [1158, 315] width 57 height 22
click at [1182, 320] on input "13.61" at bounding box center [1158, 315] width 57 height 22
click at [1182, 320] on input "13.6" at bounding box center [1158, 315] width 57 height 22
click at [1182, 320] on input "13.59" at bounding box center [1158, 315] width 57 height 22
click at [1182, 320] on input "13.58" at bounding box center [1158, 315] width 57 height 22
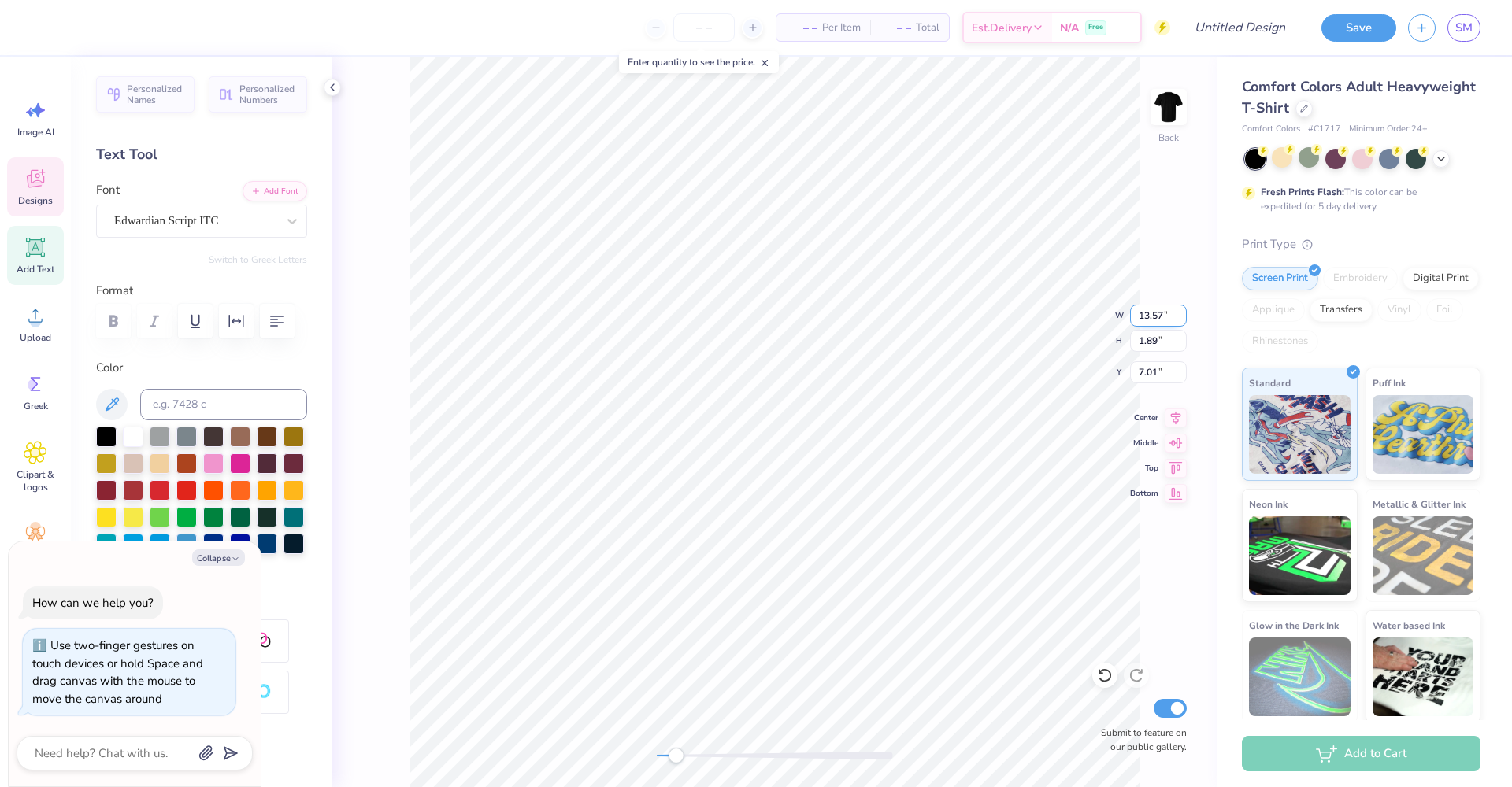
click at [1182, 320] on input "13.57" at bounding box center [1158, 315] width 57 height 22
click at [1182, 320] on input "13.56" at bounding box center [1158, 315] width 57 height 22
click at [1182, 320] on input "13.55" at bounding box center [1158, 315] width 57 height 22
click at [1182, 320] on input "13.54" at bounding box center [1158, 315] width 57 height 22
click at [1182, 320] on input "13.53" at bounding box center [1158, 315] width 57 height 22
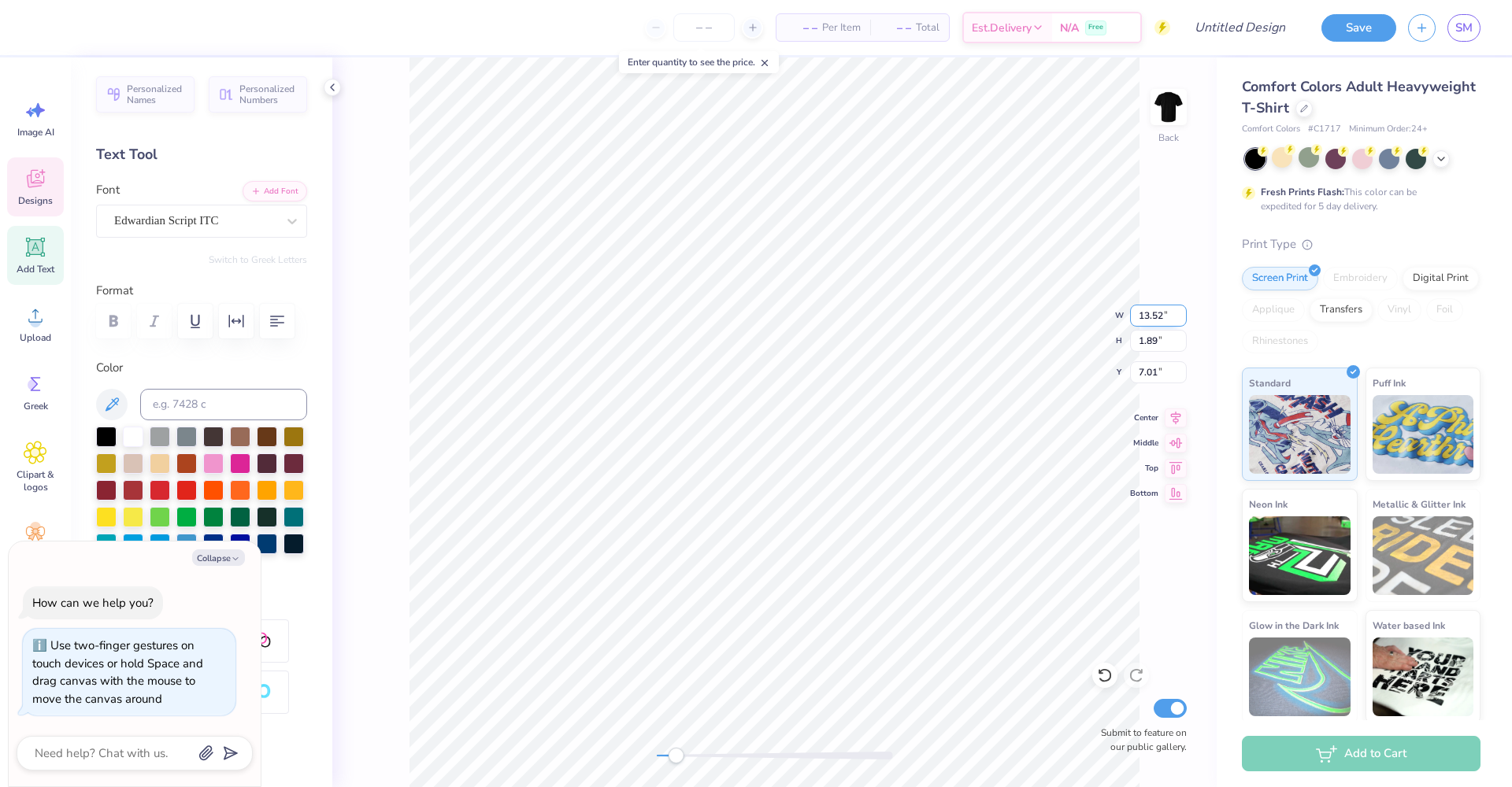
click at [1182, 320] on input "13.52" at bounding box center [1158, 315] width 57 height 22
click at [1182, 320] on input "13.51" at bounding box center [1158, 315] width 57 height 22
click at [1182, 320] on input "13.5" at bounding box center [1158, 315] width 57 height 22
click at [1182, 320] on input "13.49" at bounding box center [1158, 315] width 57 height 22
type input "13.48"
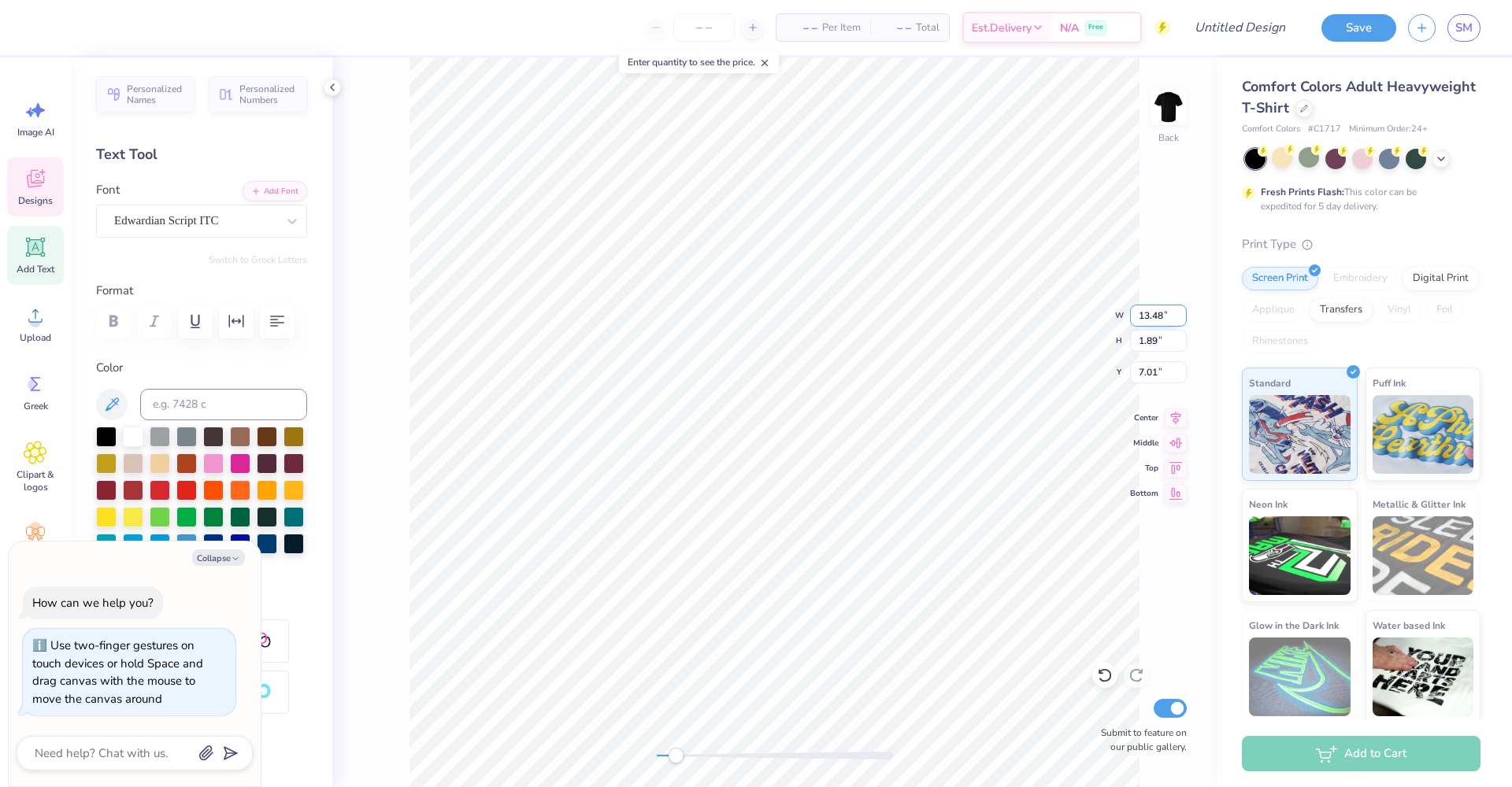
click at [1182, 320] on input "13.48" at bounding box center [1158, 315] width 57 height 22
type input "1.88"
type textarea "x"
click at [1183, 345] on input "1.88" at bounding box center [1158, 341] width 57 height 22
type input "1.87"
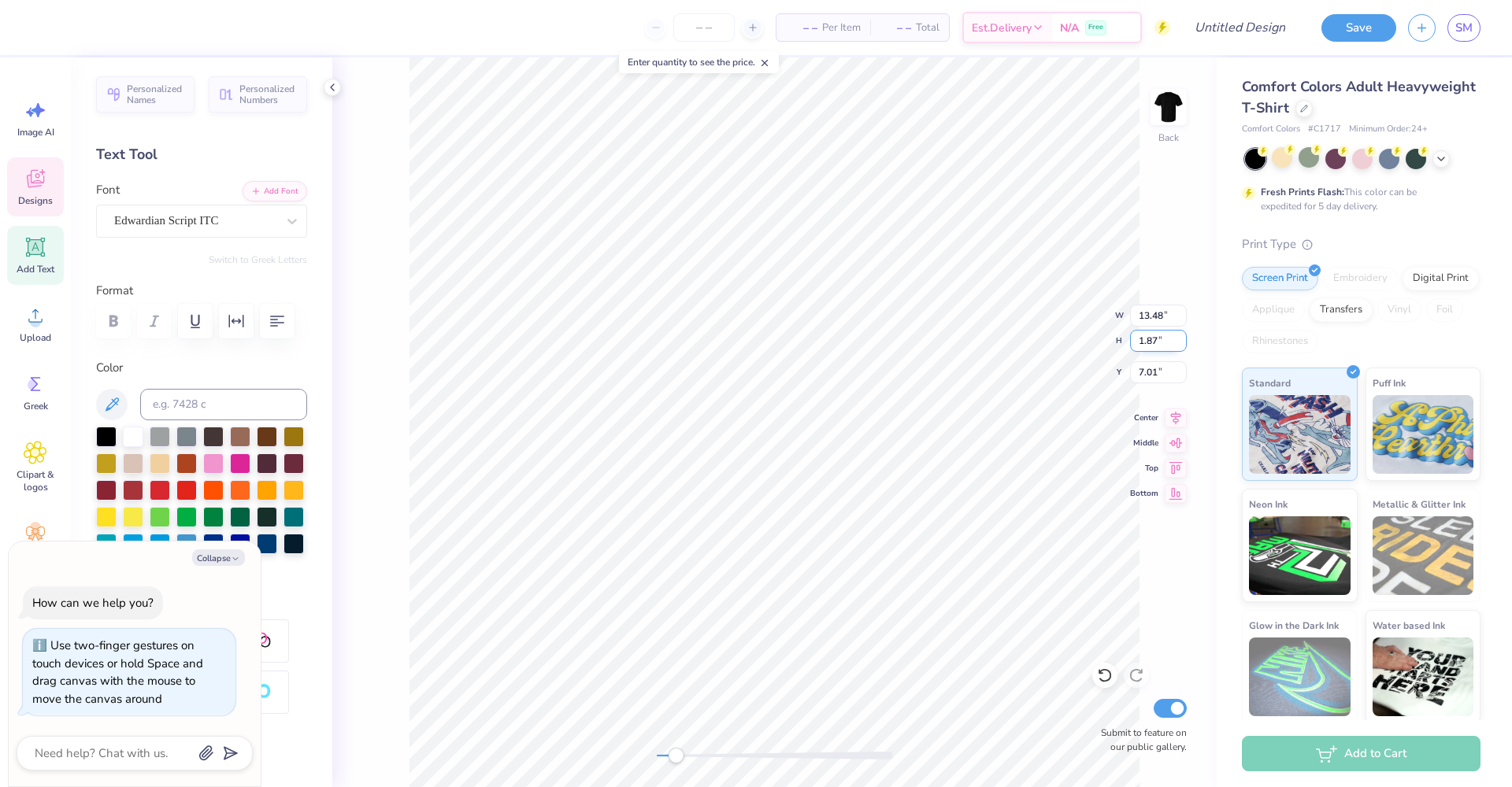
click at [1183, 345] on input "1.87" at bounding box center [1158, 341] width 57 height 22
type textarea "x"
type input "7.03"
click at [1183, 345] on input "1.86" at bounding box center [1158, 341] width 57 height 22
click at [1183, 345] on input "1.85" at bounding box center [1158, 341] width 57 height 22
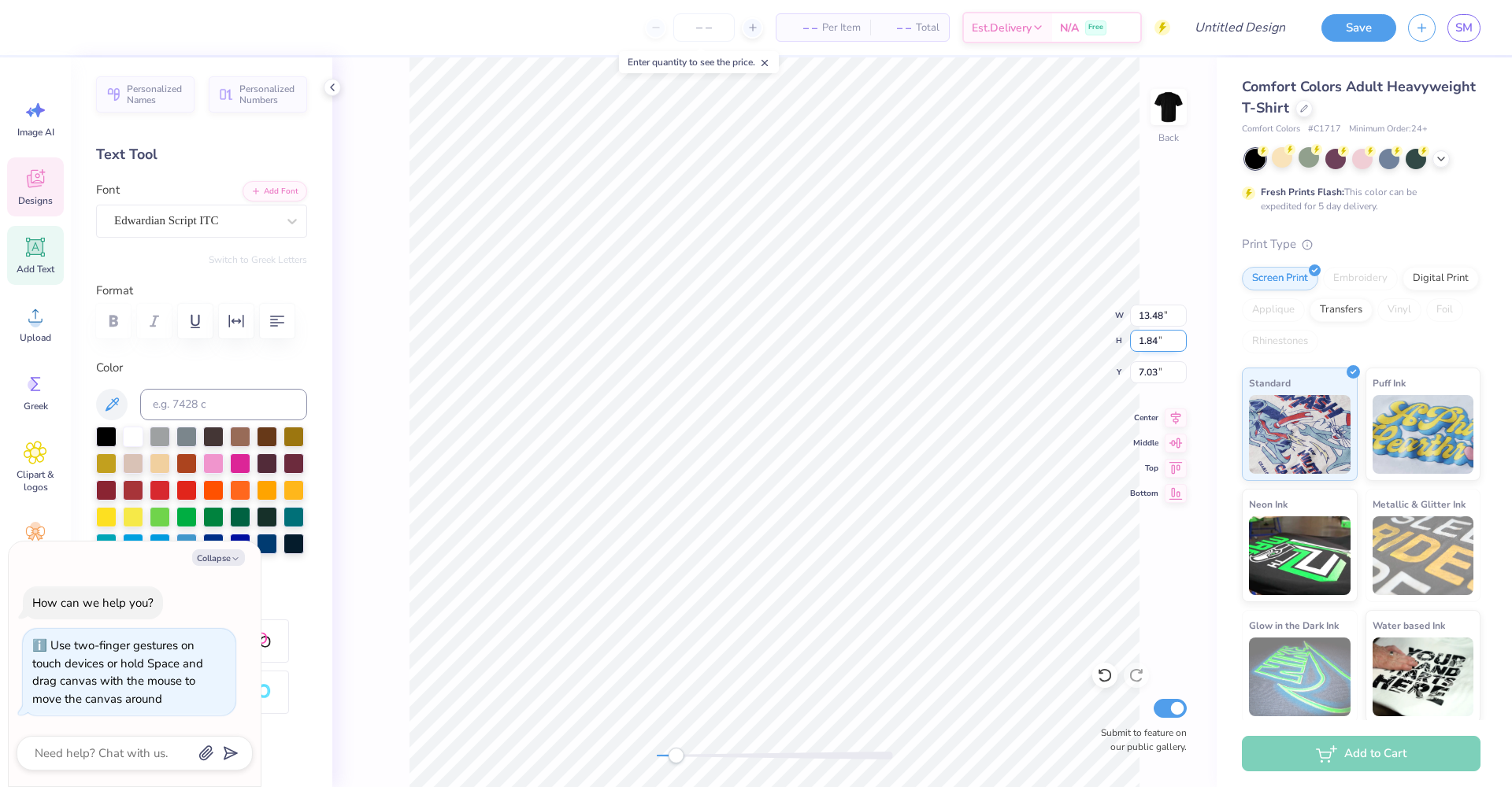
click at [1183, 345] on input "1.84" at bounding box center [1158, 341] width 57 height 22
click at [1183, 345] on input "1.83" at bounding box center [1158, 341] width 57 height 22
click at [1183, 345] on input "1.82" at bounding box center [1158, 341] width 57 height 22
click at [1183, 345] on input "1.81" at bounding box center [1158, 341] width 57 height 22
click at [1183, 345] on input "1.8" at bounding box center [1158, 341] width 57 height 22
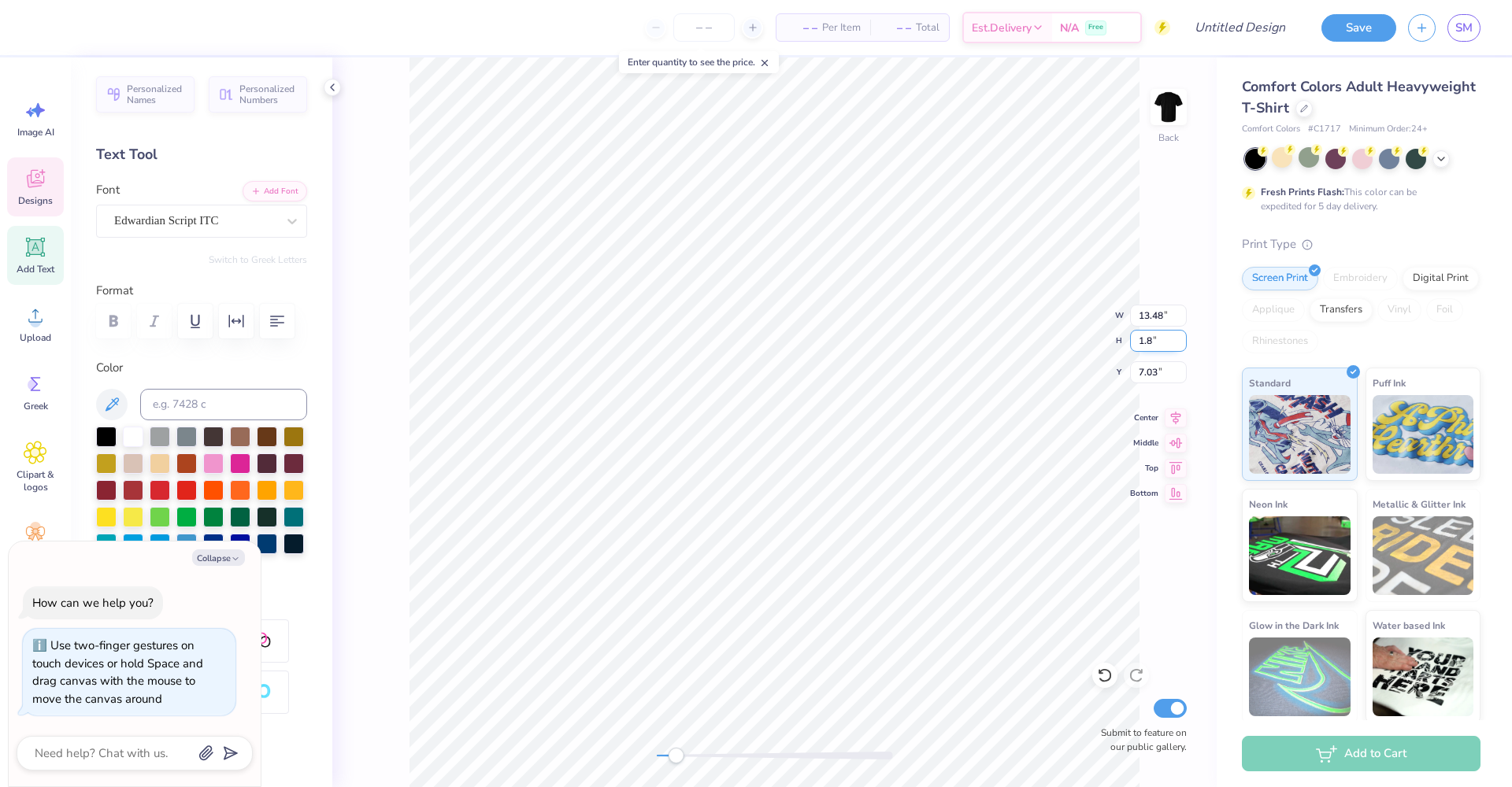
type input "1.79"
click at [1183, 345] on input "1.79" at bounding box center [1158, 341] width 57 height 22
type input "13.47"
type textarea "x"
click at [1183, 321] on input "13.47" at bounding box center [1158, 315] width 57 height 22
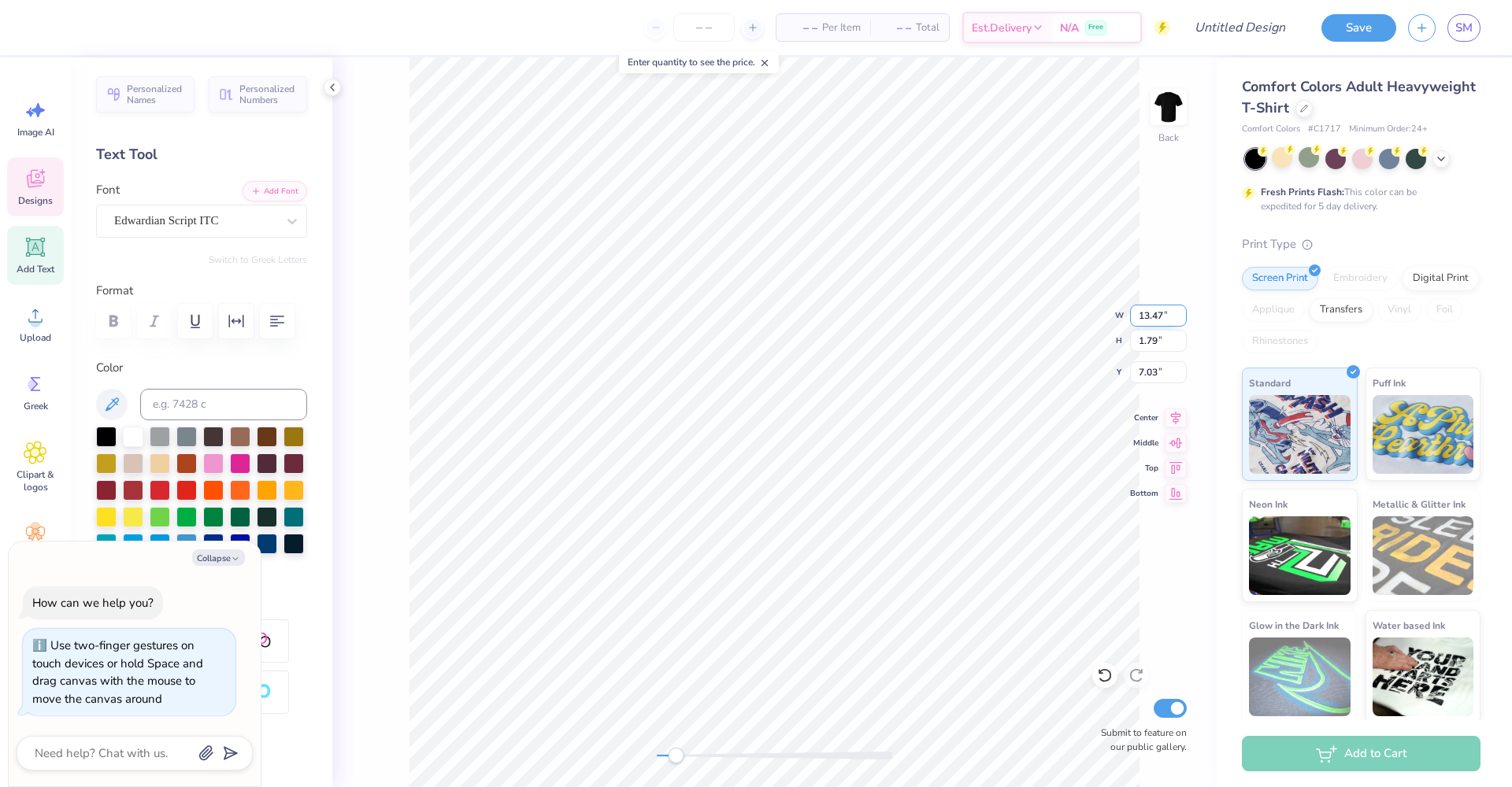
type input "13.46"
click at [1183, 321] on input "13.46" at bounding box center [1158, 315] width 57 height 22
type textarea "x"
type input "7.06"
click at [1183, 321] on input "13.45" at bounding box center [1158, 315] width 57 height 22
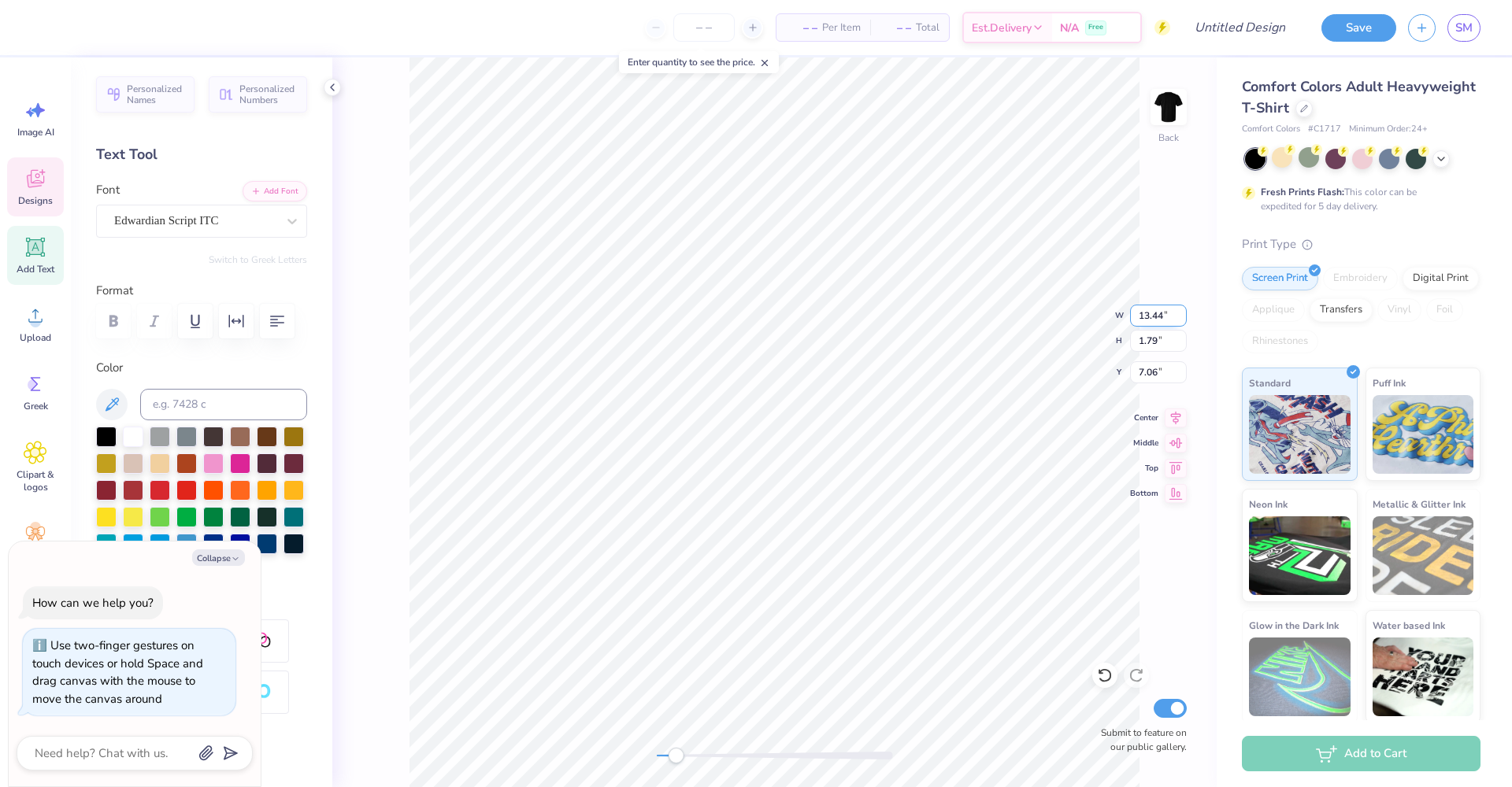
click at [1183, 321] on input "13.44" at bounding box center [1158, 315] width 57 height 22
click at [1183, 321] on input "13.43" at bounding box center [1158, 315] width 57 height 22
click at [1183, 321] on input "13.42" at bounding box center [1158, 315] width 57 height 22
click at [1183, 321] on input "13.41" at bounding box center [1158, 315] width 57 height 22
click at [1183, 321] on input "13.4" at bounding box center [1158, 315] width 57 height 22
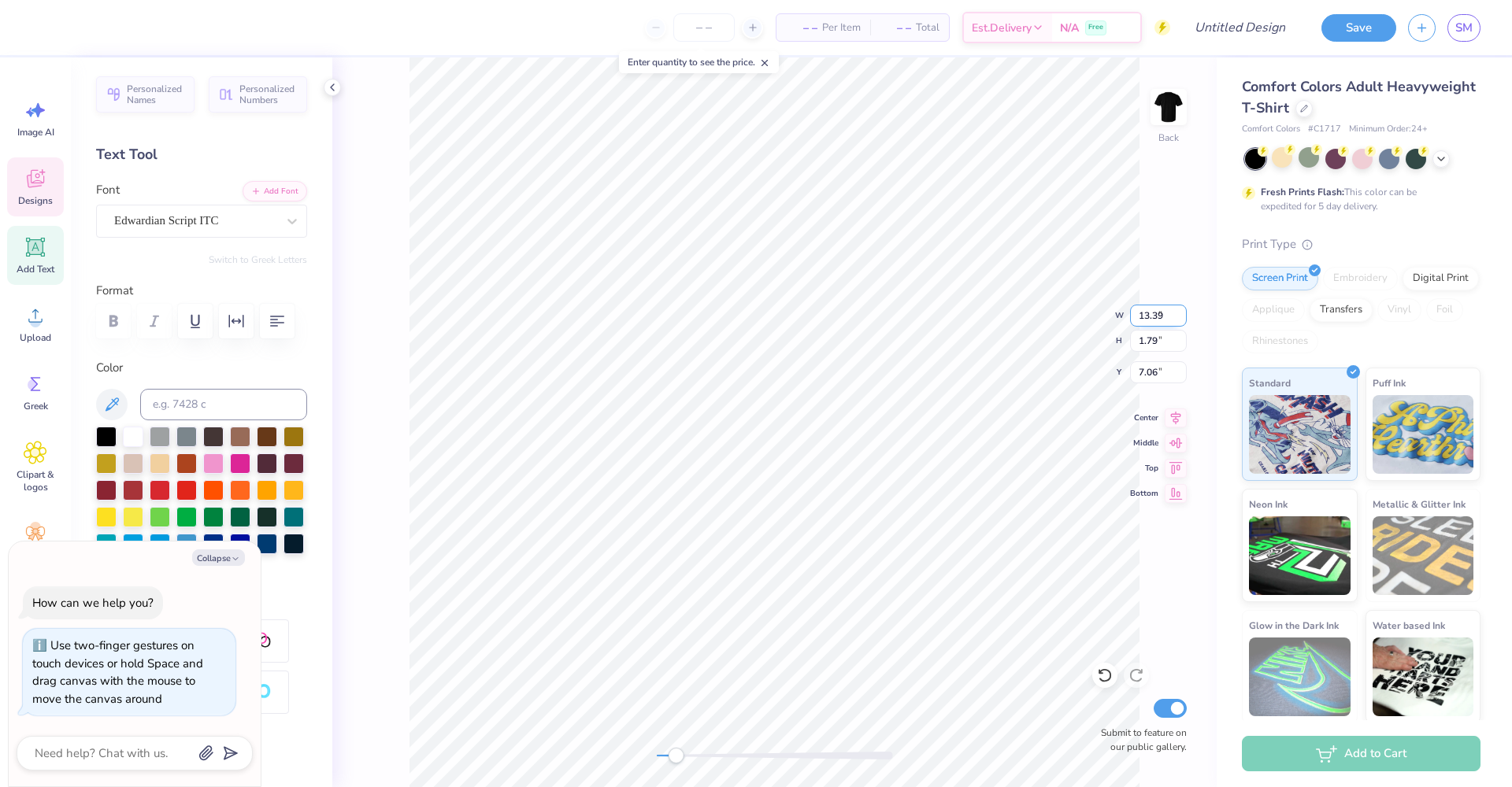
click at [1183, 321] on input "13.39" at bounding box center [1158, 315] width 57 height 22
click at [1183, 321] on input "13.38" at bounding box center [1158, 315] width 57 height 22
click at [1183, 321] on input "13.37" at bounding box center [1158, 315] width 57 height 22
click at [1183, 321] on input "13.36" at bounding box center [1158, 315] width 57 height 22
click at [1183, 321] on input "13.35" at bounding box center [1158, 315] width 57 height 22
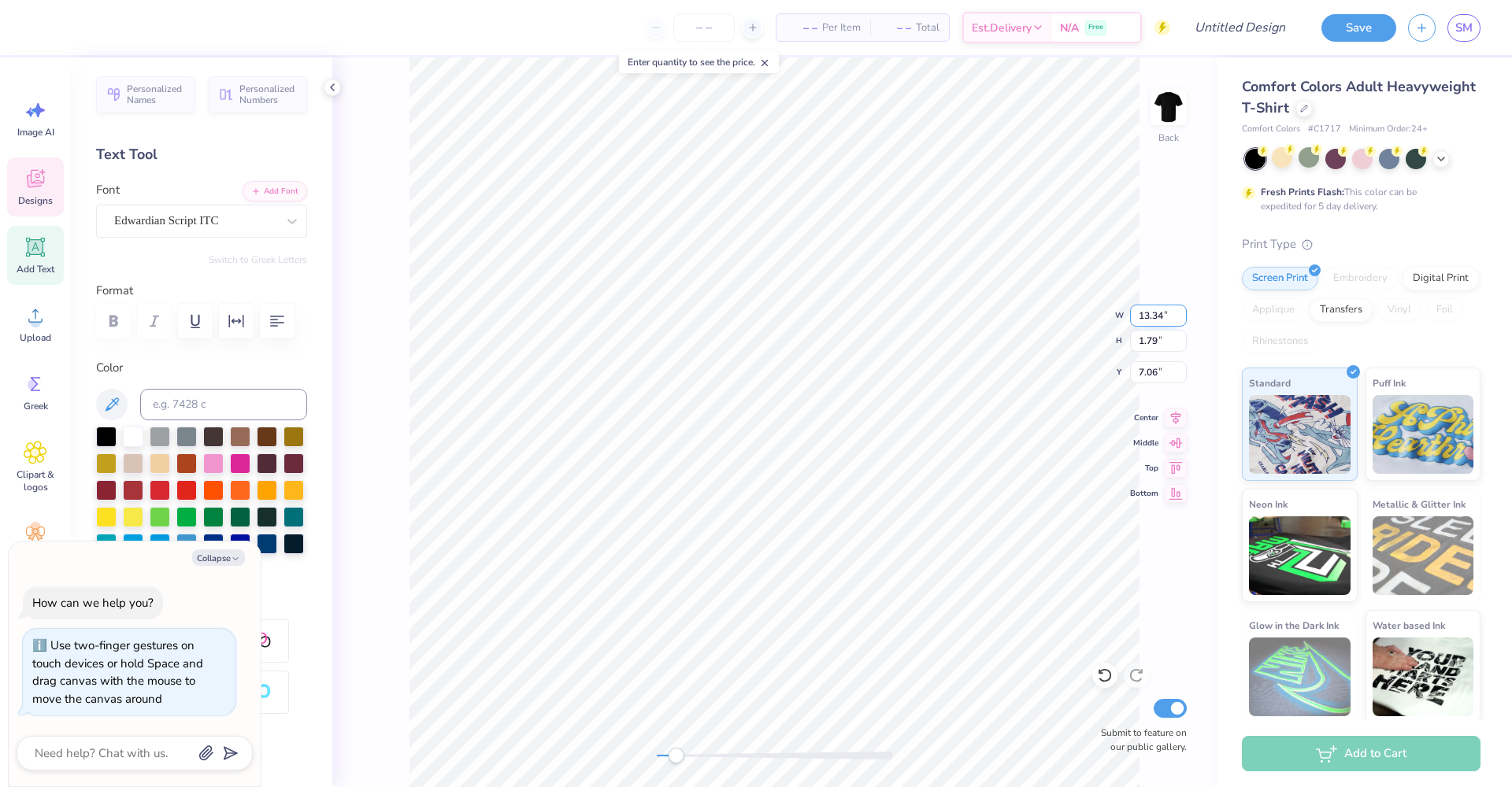
click at [1183, 321] on input "13.34" at bounding box center [1158, 315] width 57 height 22
click at [1183, 321] on input "13.33" at bounding box center [1158, 315] width 57 height 22
click at [1183, 321] on input "13.32" at bounding box center [1158, 315] width 57 height 22
click at [1183, 321] on input "13.31" at bounding box center [1158, 315] width 57 height 22
click at [1183, 321] on input "13.3" at bounding box center [1158, 315] width 57 height 22
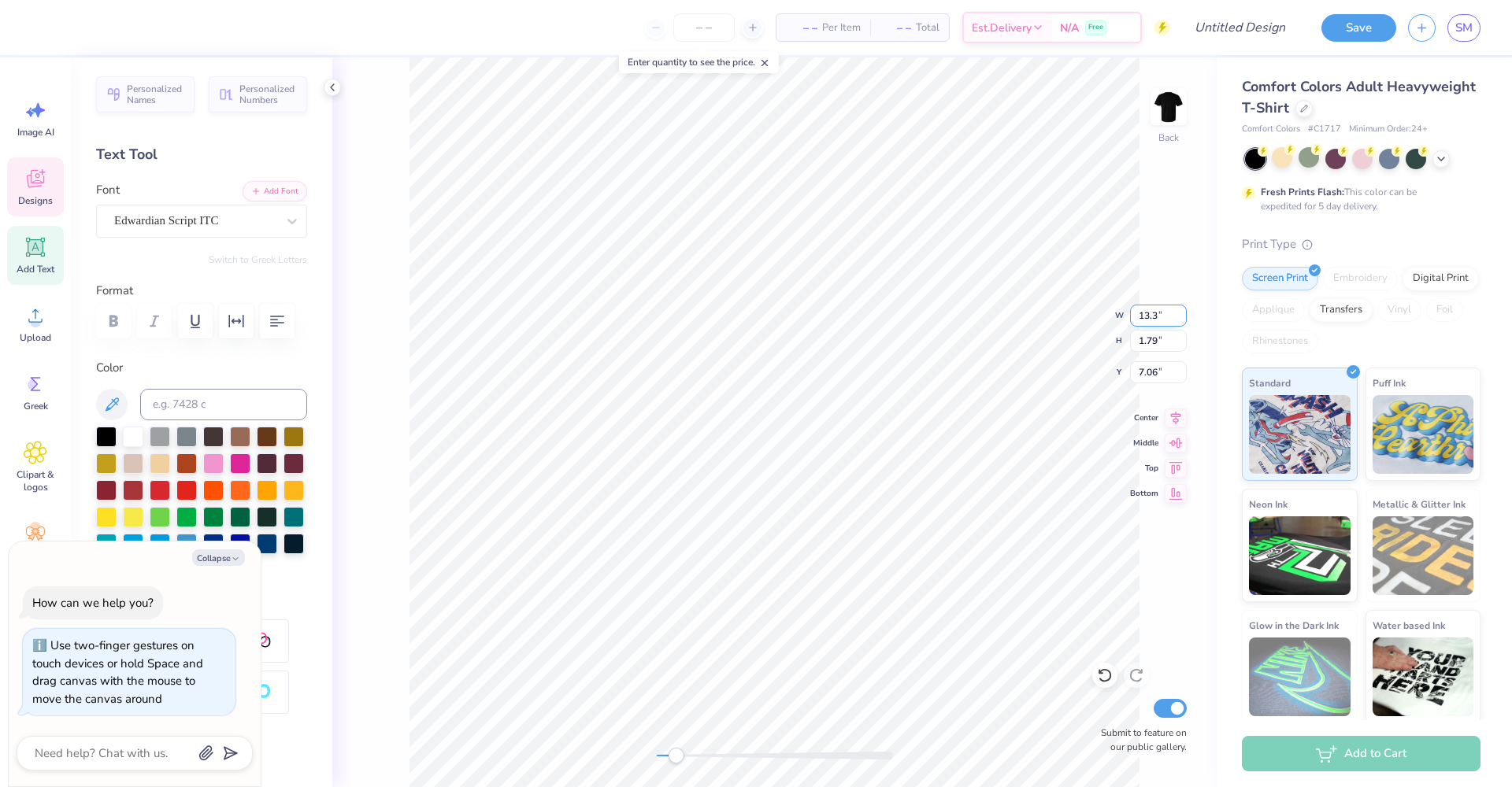
type input "13.29"
click at [1183, 321] on input "13.29" at bounding box center [1158, 315] width 57 height 22
type input "1.78"
click at [1181, 345] on input "1.78" at bounding box center [1158, 341] width 57 height 22
type textarea "x"
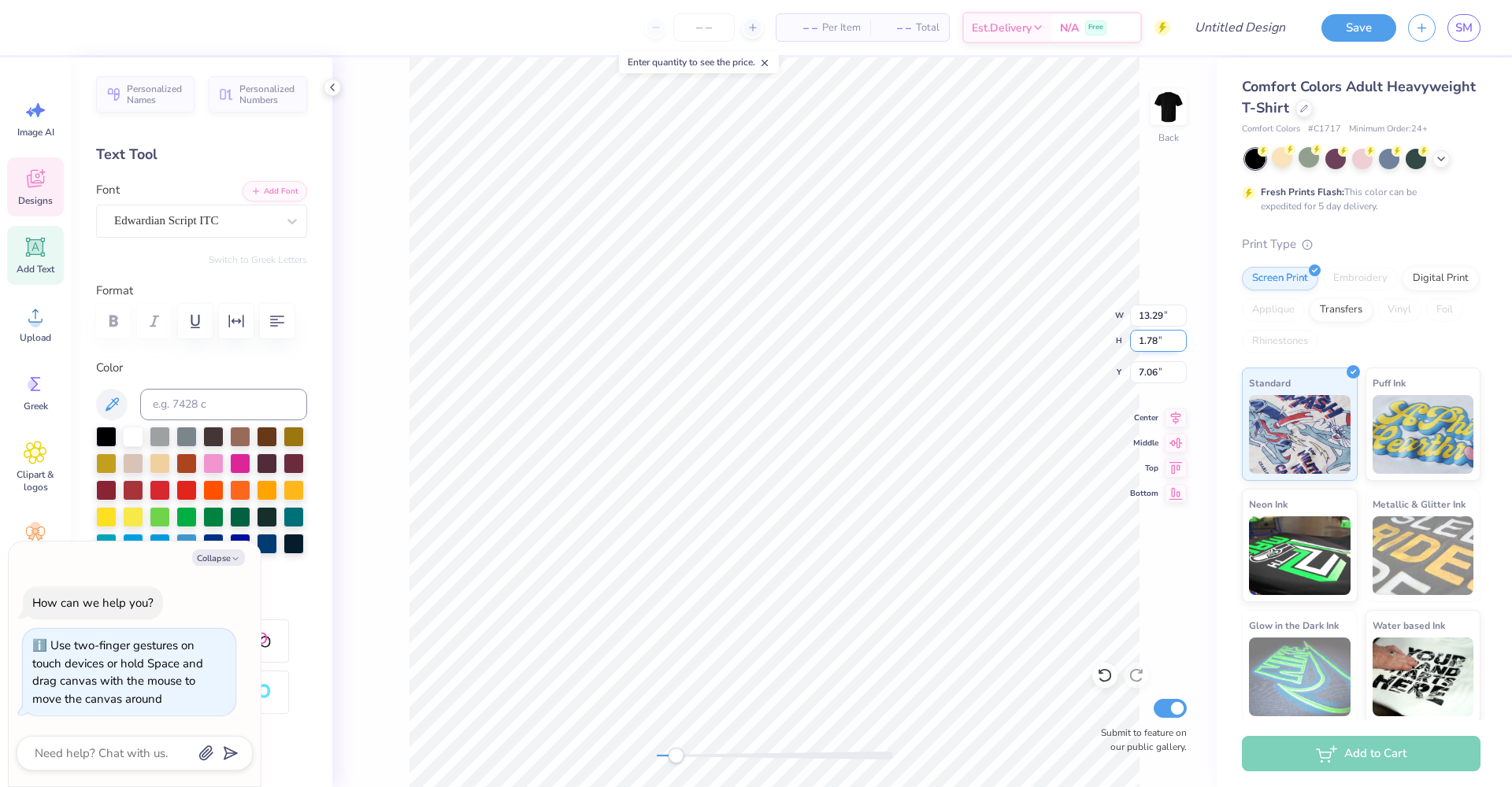
type input "7.04"
click at [1181, 345] on input "1.77" at bounding box center [1158, 341] width 57 height 22
click at [1181, 345] on input "1.76" at bounding box center [1158, 341] width 57 height 22
click at [1181, 345] on input "1.75" at bounding box center [1158, 341] width 57 height 22
click at [1182, 345] on input "1.74" at bounding box center [1158, 341] width 57 height 22
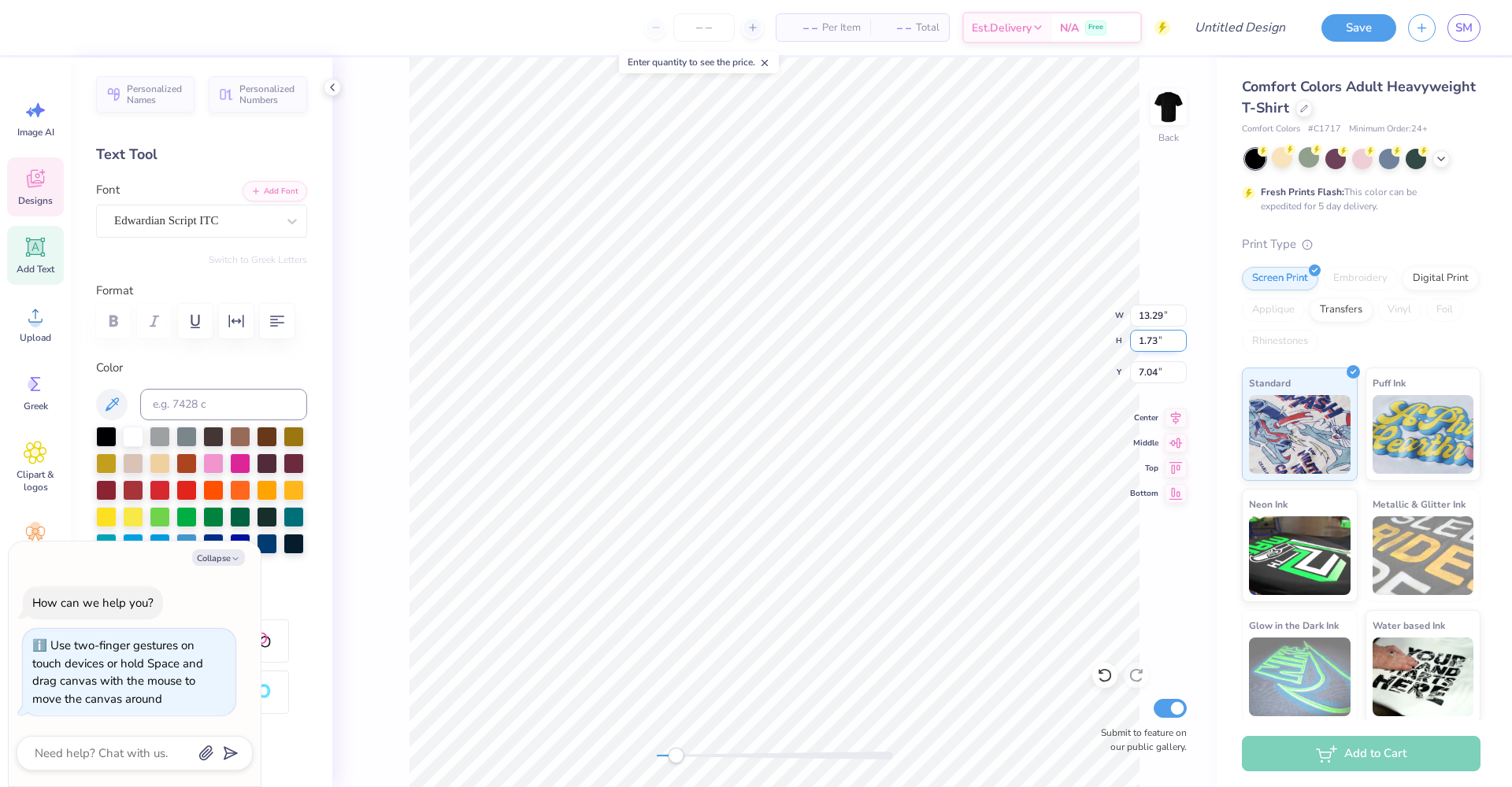
click at [1182, 345] on input "1.73" at bounding box center [1158, 341] width 57 height 22
click at [1182, 345] on input "1.72" at bounding box center [1158, 341] width 57 height 22
click at [1182, 345] on input "1.71" at bounding box center [1158, 341] width 57 height 22
click at [1182, 345] on input "1.7" at bounding box center [1158, 341] width 57 height 22
click at [1182, 345] on input "1.69" at bounding box center [1158, 341] width 57 height 22
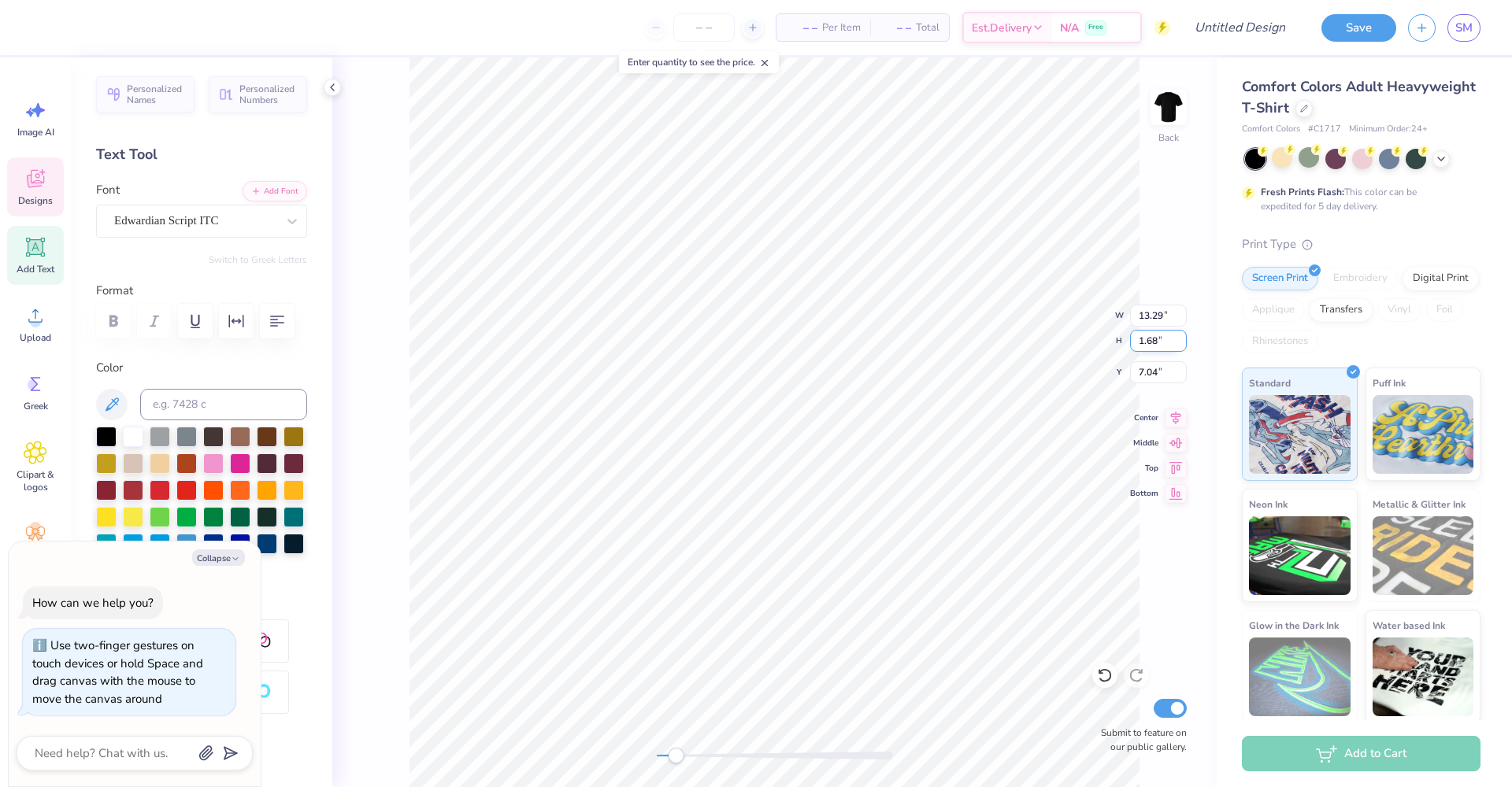
click at [1182, 345] on input "1.68" at bounding box center [1158, 341] width 57 height 22
click at [1182, 345] on input "1.67" at bounding box center [1158, 341] width 57 height 22
click at [1182, 345] on input "1.66" at bounding box center [1158, 341] width 57 height 22
click at [1182, 345] on input "1.65" at bounding box center [1158, 341] width 57 height 22
type input "1.64"
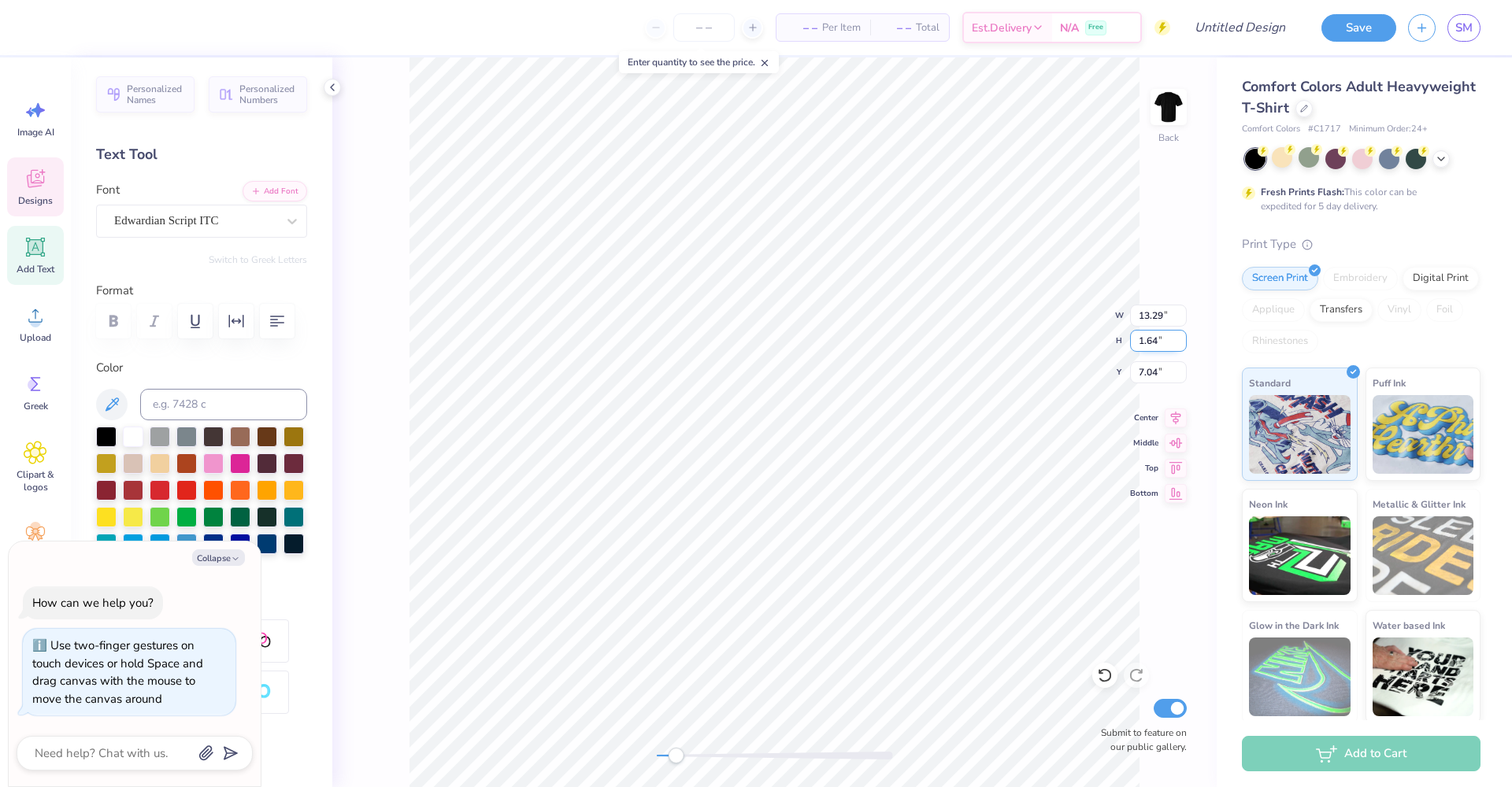
click at [1182, 345] on input "1.64" at bounding box center [1158, 341] width 57 height 22
type input "7.03"
type textarea "x"
click at [1182, 377] on input "7.03" at bounding box center [1158, 372] width 57 height 22
type input "7.02"
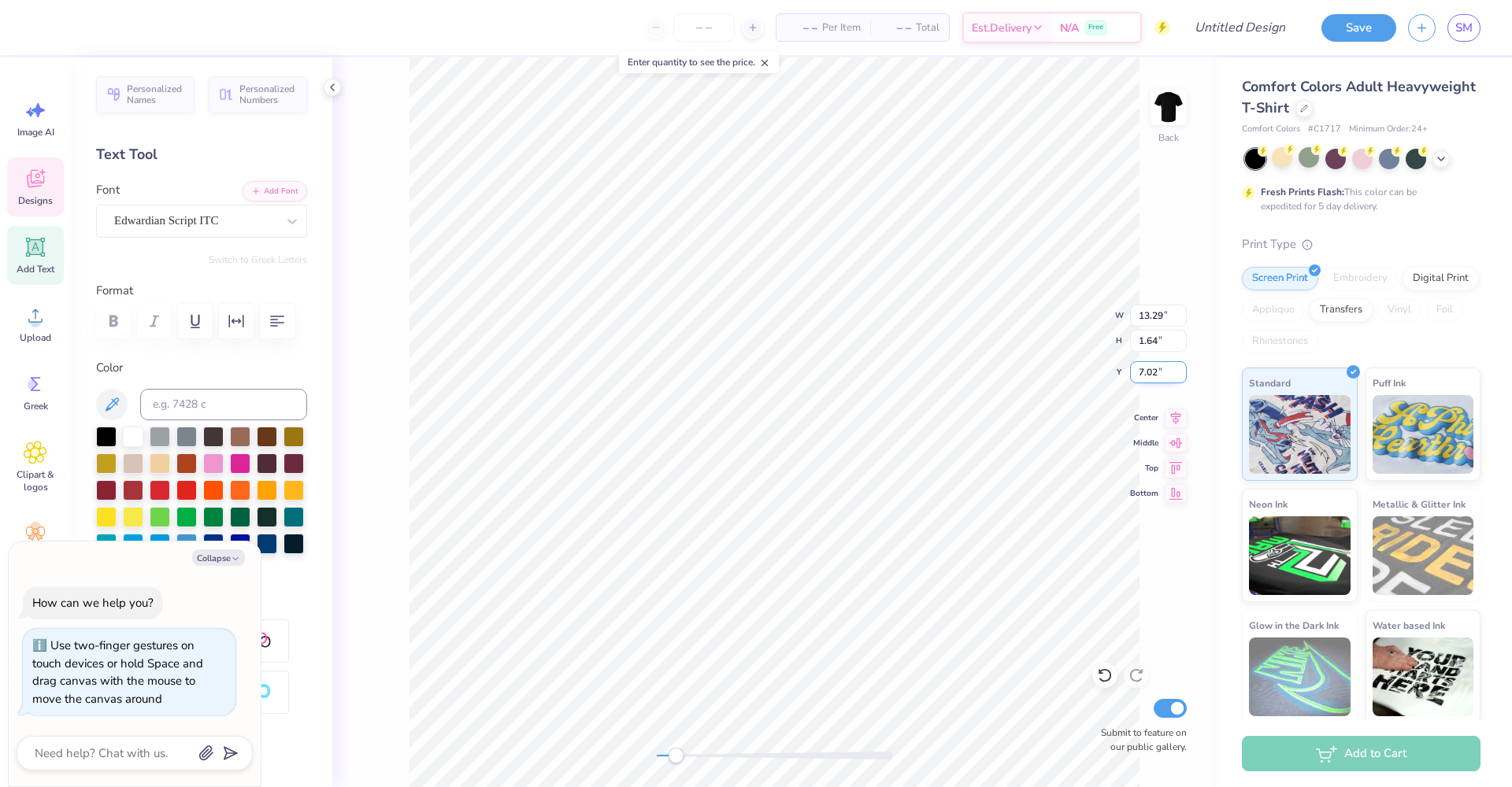
click at [1182, 377] on input "7.02" at bounding box center [1158, 372] width 57 height 22
type textarea "x"
type input "11.93"
click at [1182, 377] on input "7.01" at bounding box center [1158, 372] width 57 height 22
click at [1182, 377] on input "7" at bounding box center [1158, 372] width 57 height 22
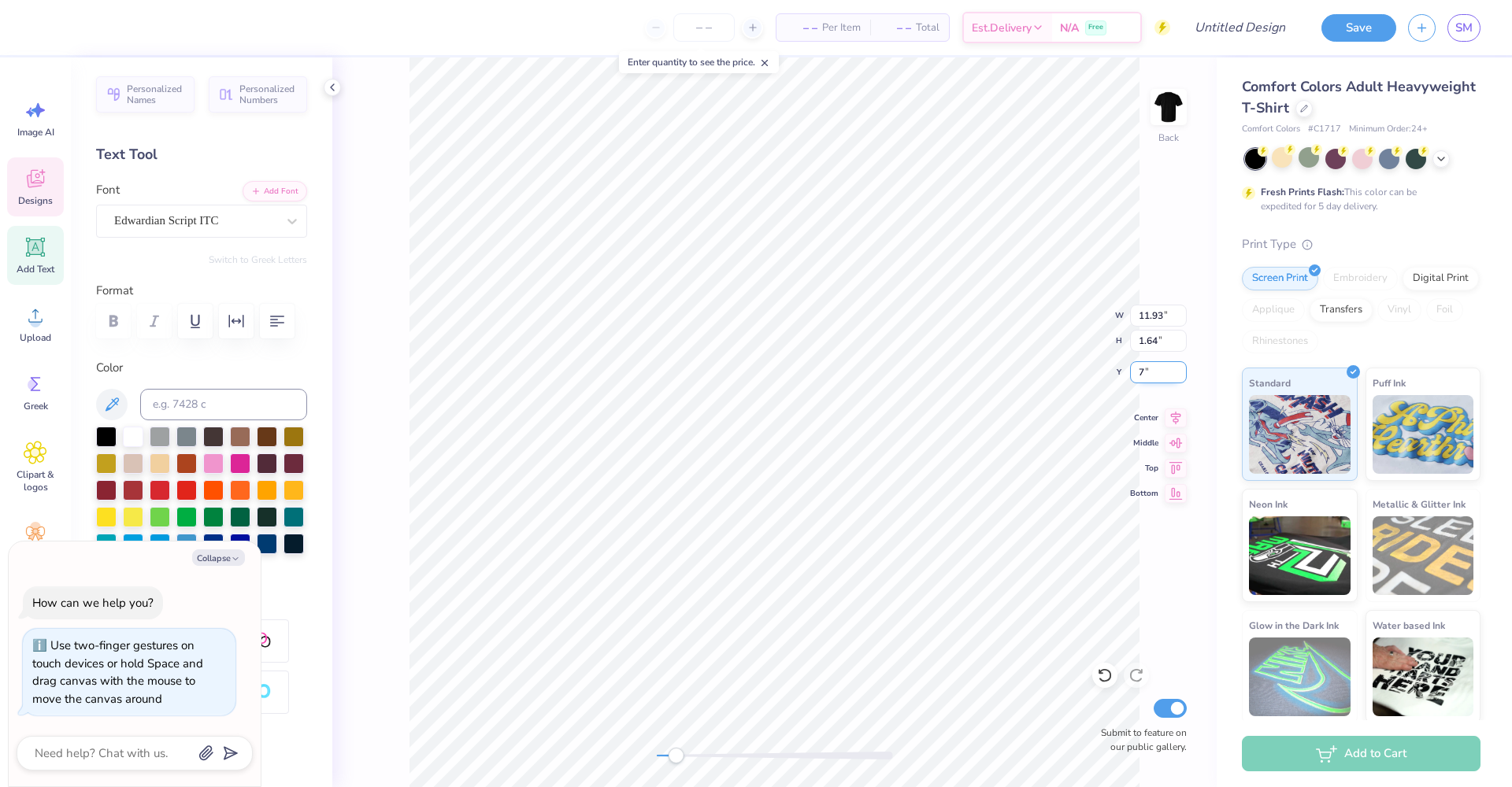
type input "6.99"
click at [1182, 377] on input "6.99" at bounding box center [1158, 372] width 57 height 22
click at [232, 564] on icon "button" at bounding box center [236, 559] width 9 height 9
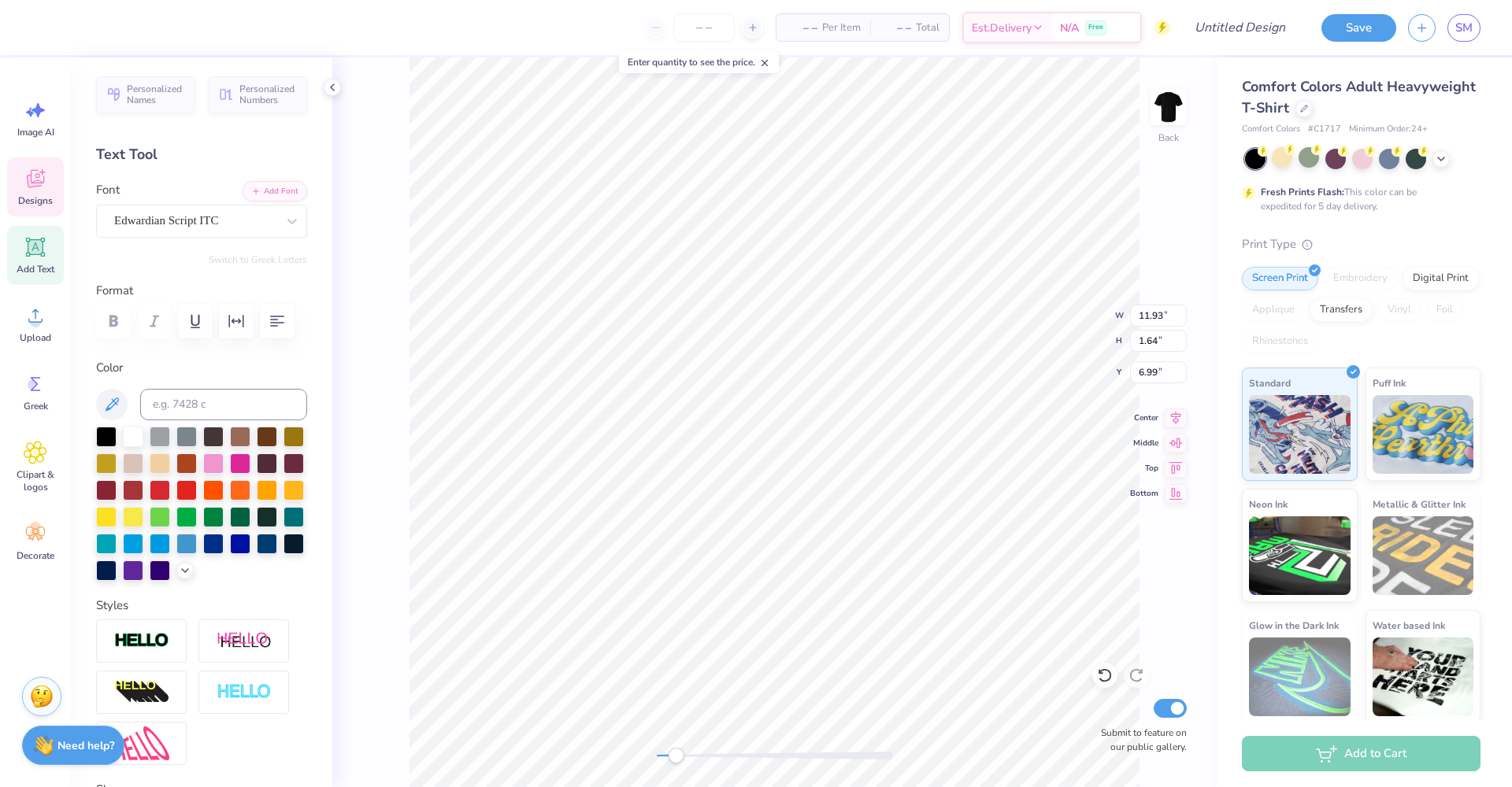
type textarea "x"
click at [1182, 337] on input "2.1" at bounding box center [1158, 341] width 57 height 22
click at [1182, 337] on input "2.11" at bounding box center [1158, 341] width 57 height 22
click at [1182, 337] on input "2.12" at bounding box center [1158, 341] width 57 height 22
click at [1182, 337] on input "2.13" at bounding box center [1158, 341] width 57 height 22
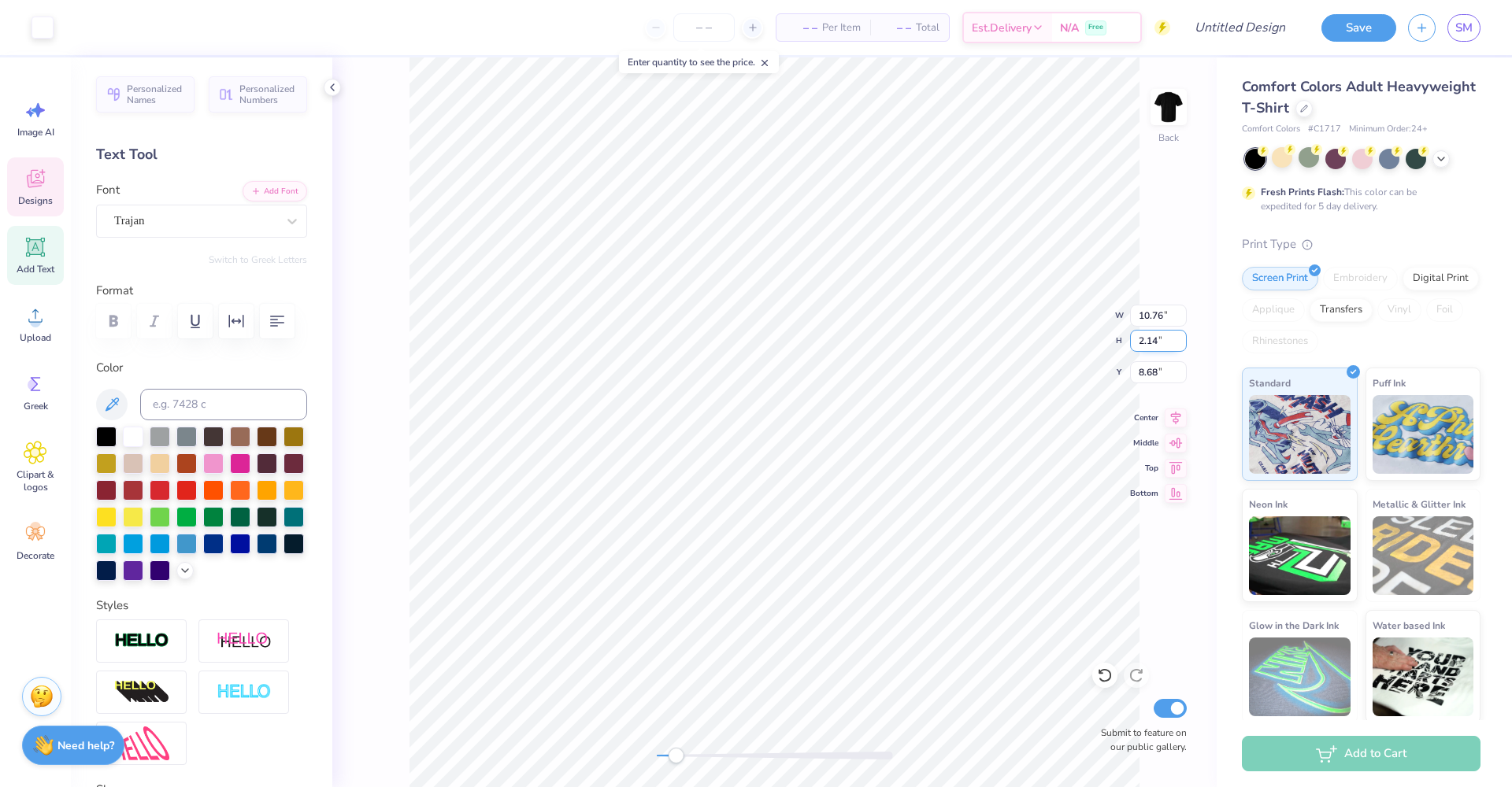
click at [1182, 337] on input "2.14" at bounding box center [1158, 341] width 57 height 22
click at [1182, 337] on input "2.15" at bounding box center [1158, 341] width 57 height 22
click at [1181, 344] on input "2.14" at bounding box center [1158, 341] width 57 height 22
click at [1181, 344] on input "2.13" at bounding box center [1158, 341] width 57 height 22
click at [1181, 344] on input "2.12" at bounding box center [1158, 341] width 57 height 22
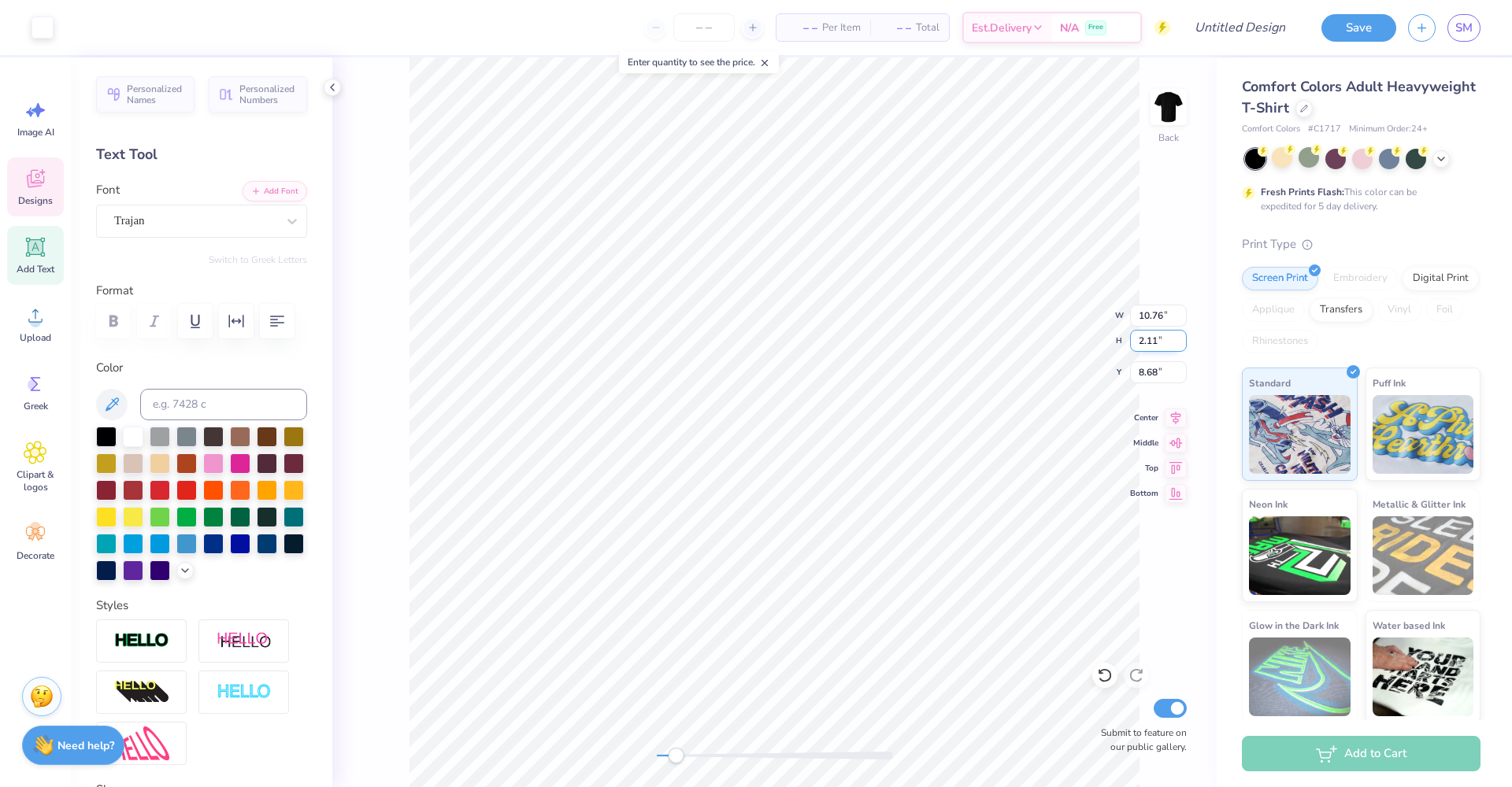
click at [1181, 344] on input "2.11" at bounding box center [1158, 341] width 57 height 22
click at [1181, 344] on input "2.1" at bounding box center [1158, 341] width 57 height 22
click at [1181, 344] on input "2.09" at bounding box center [1158, 341] width 57 height 22
click at [1181, 344] on input "2.08" at bounding box center [1158, 341] width 57 height 22
click at [1181, 344] on input "2.07" at bounding box center [1158, 341] width 57 height 22
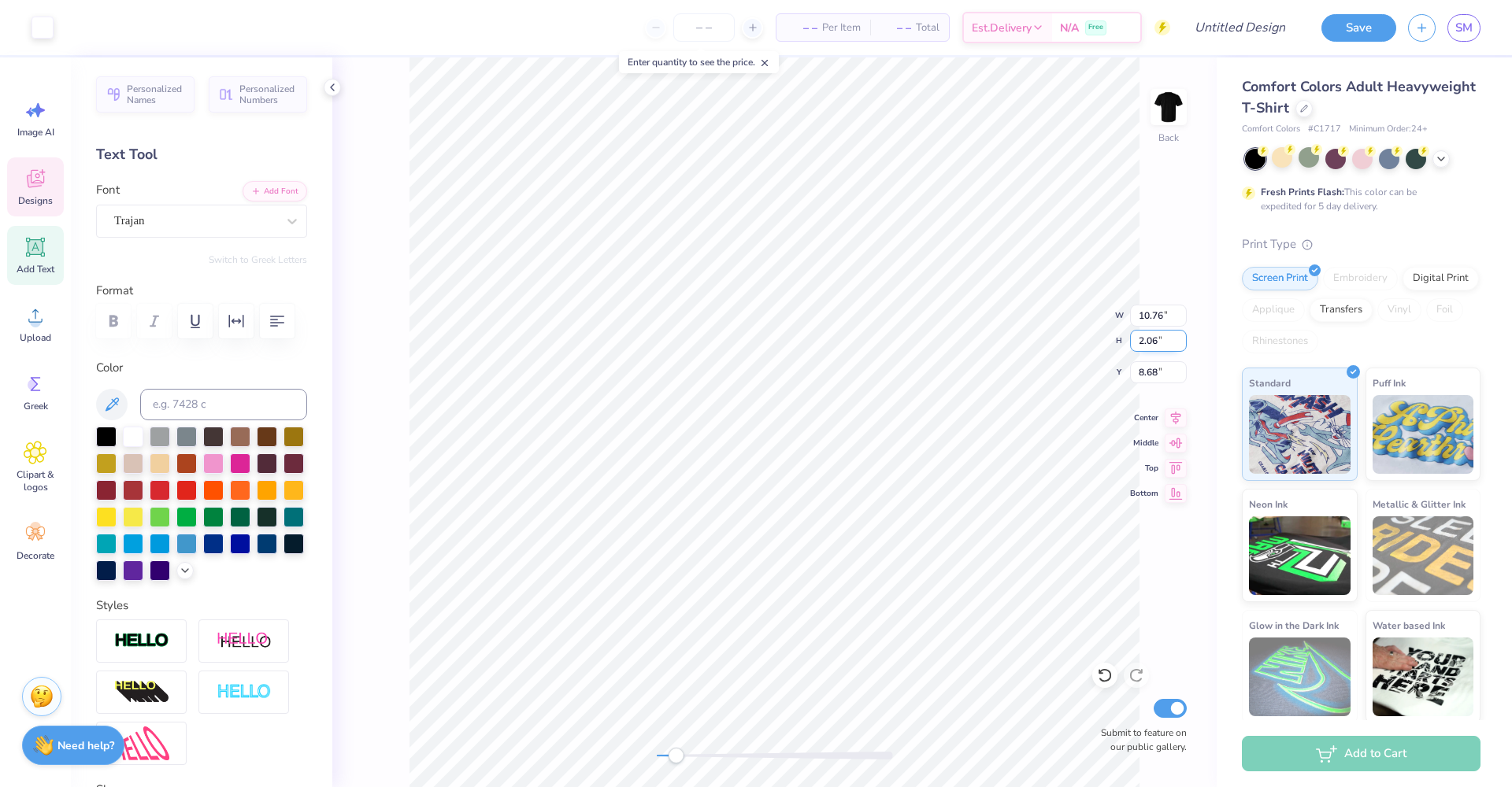
click at [1181, 344] on input "2.06" at bounding box center [1158, 341] width 57 height 22
type input "2.05"
click at [1181, 344] on input "2.05" at bounding box center [1158, 341] width 57 height 22
click at [578, 752] on div "Back Submit to feature on our public gallery." at bounding box center [774, 423] width 885 height 730
type input "10.38"
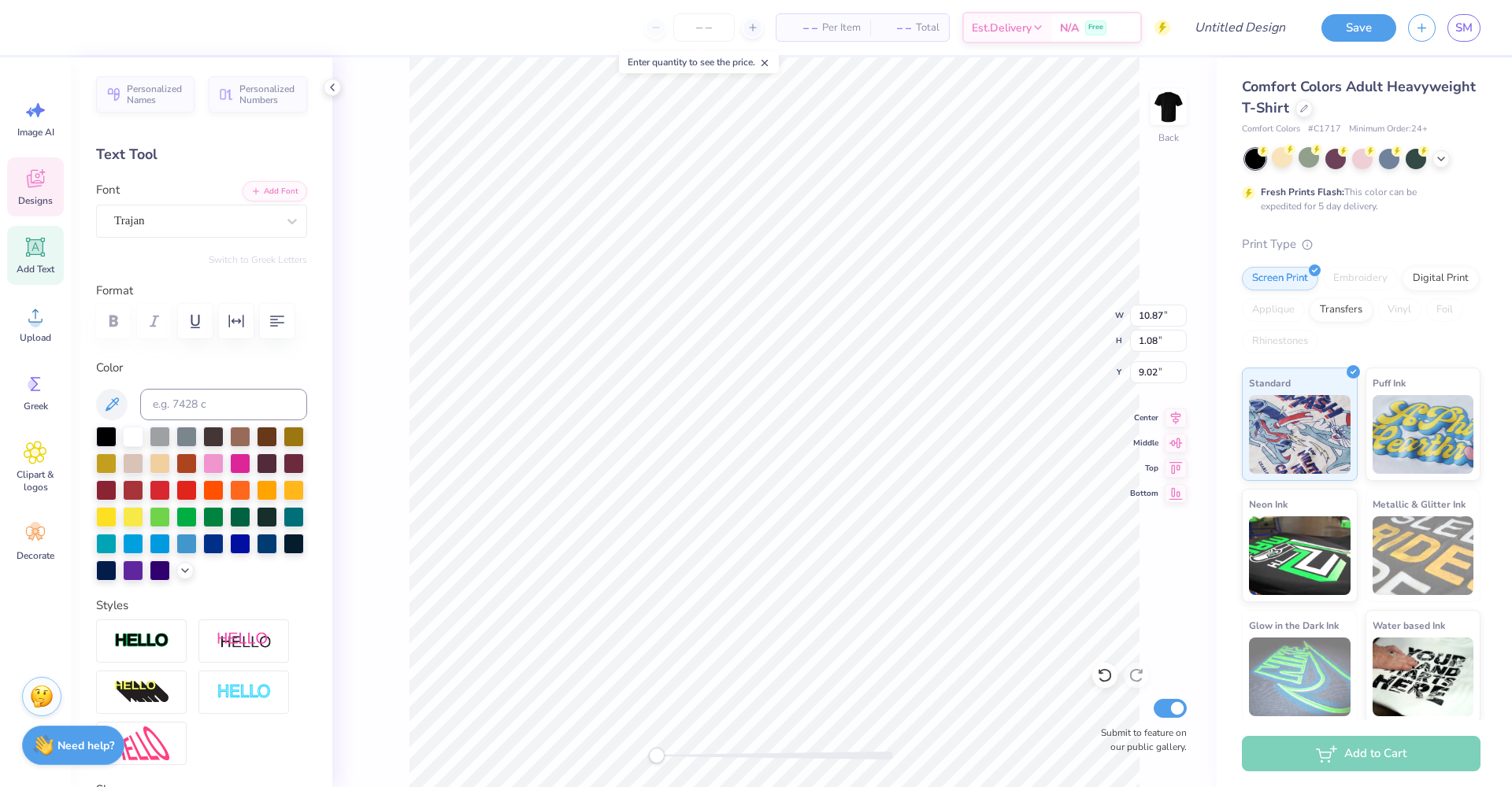
type input "1.03"
type input "8.52"
click at [1175, 417] on icon at bounding box center [1176, 416] width 10 height 13
type input "7.20"
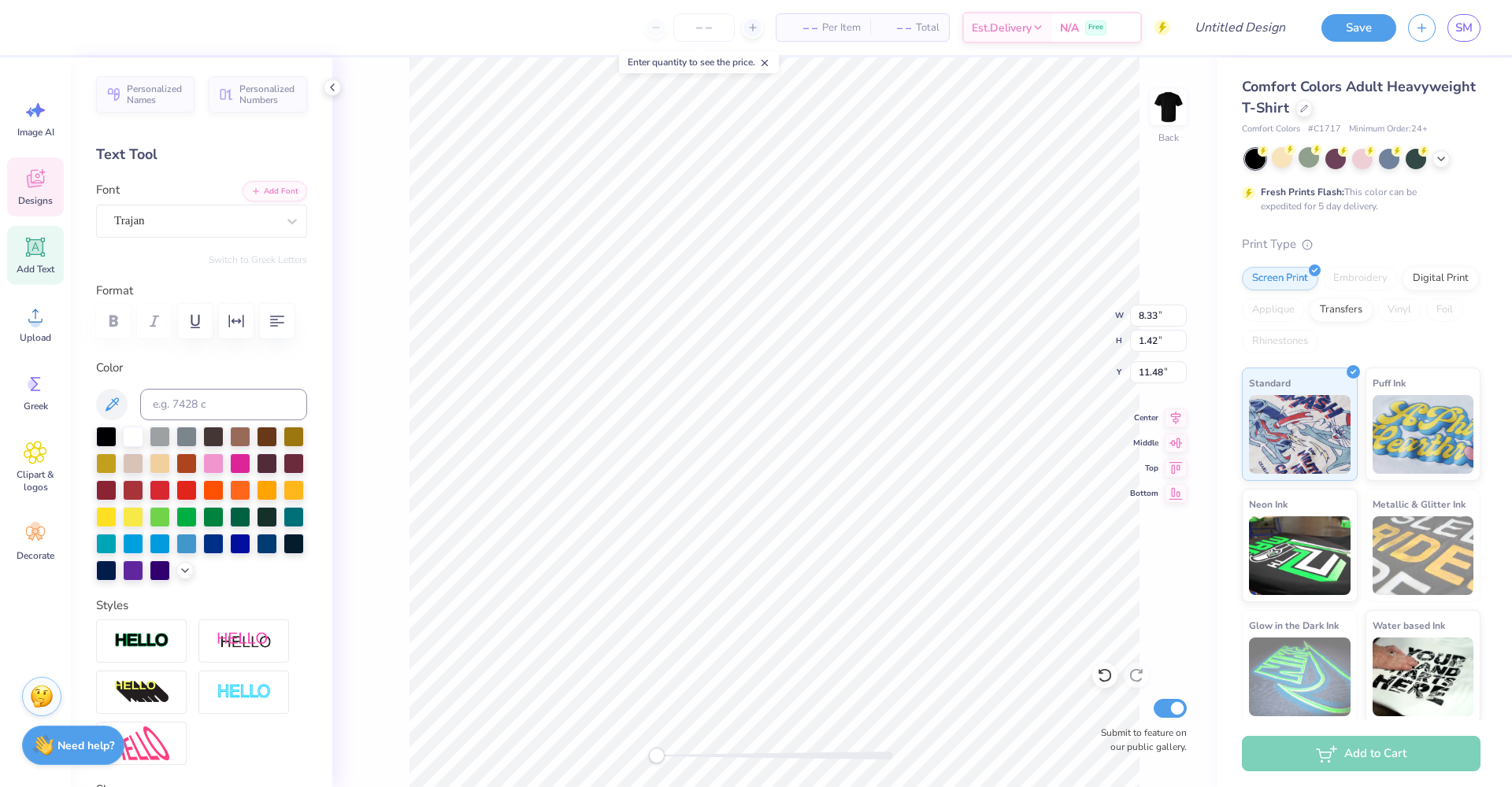
type input "1.22"
type input "10.70"
click at [1173, 418] on icon at bounding box center [1176, 416] width 10 height 13
click at [1165, 95] on img at bounding box center [1169, 107] width 63 height 63
click at [1165, 95] on img at bounding box center [1169, 107] width 31 height 31
